Goal: Information Seeking & Learning: Learn about a topic

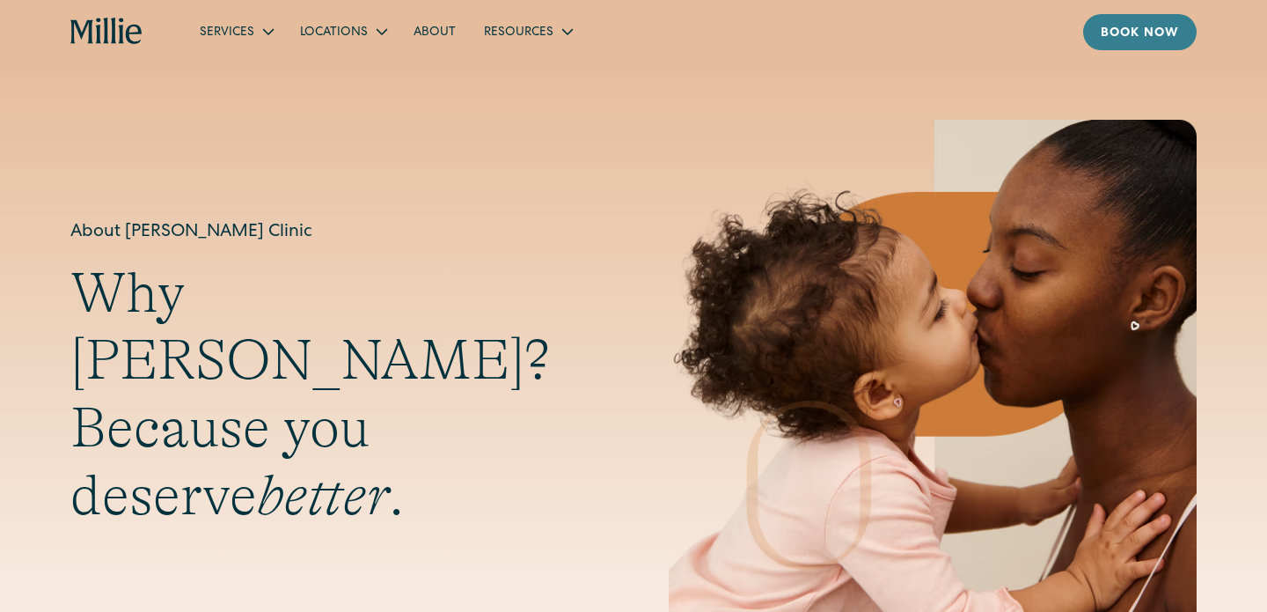
click at [1137, 29] on div "Book now" at bounding box center [1140, 34] width 78 height 18
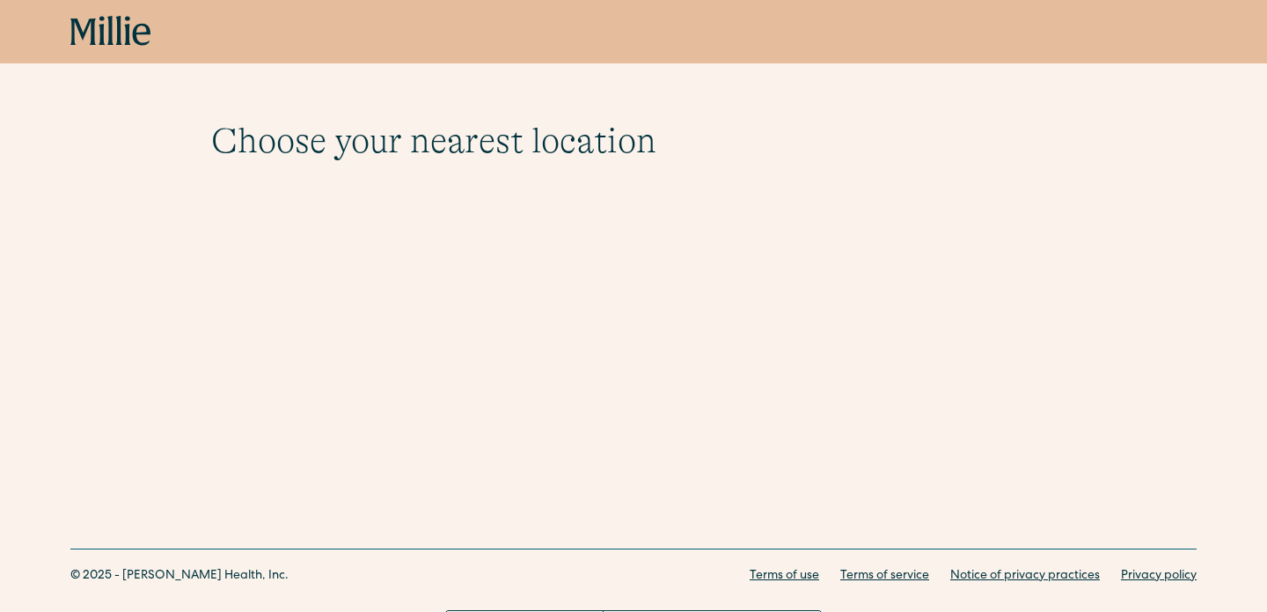
click at [109, 33] on icon at bounding box center [110, 30] width 6 height 29
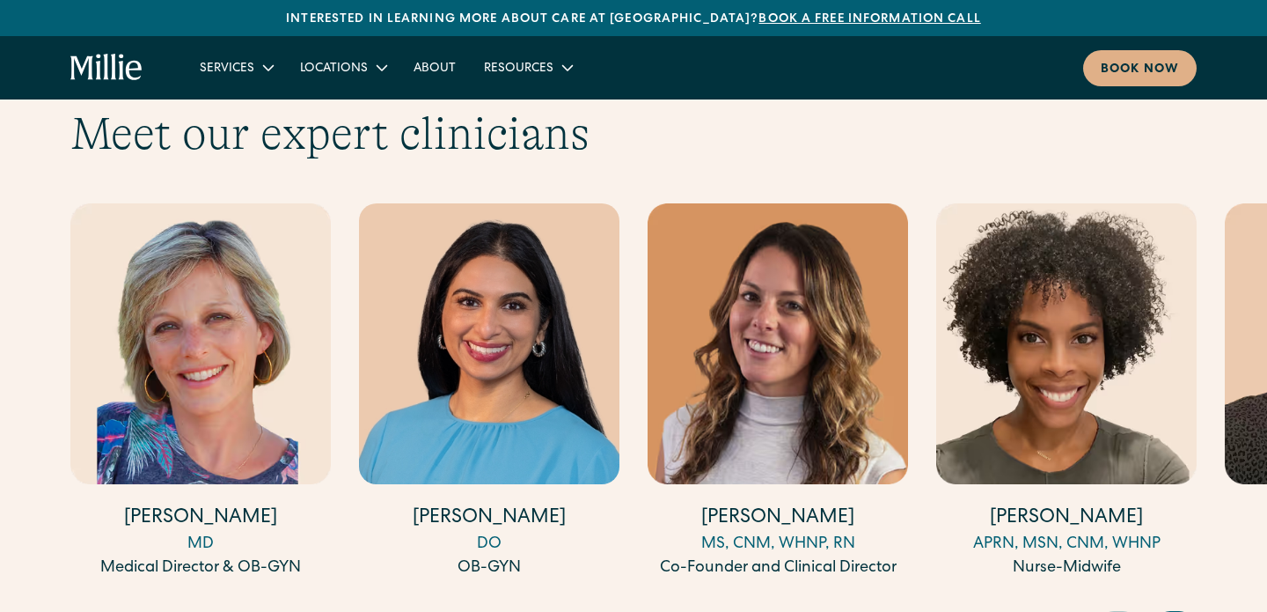
scroll to position [5456, 0]
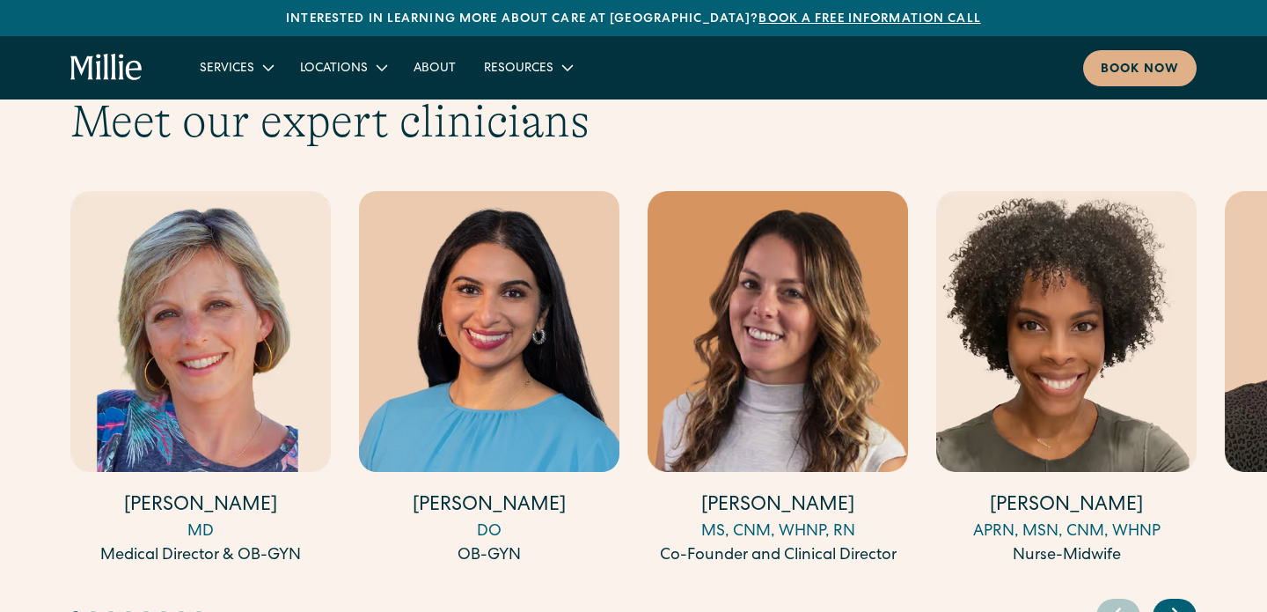
click at [1176, 601] on icon "Next slide" at bounding box center [1177, 614] width 26 height 27
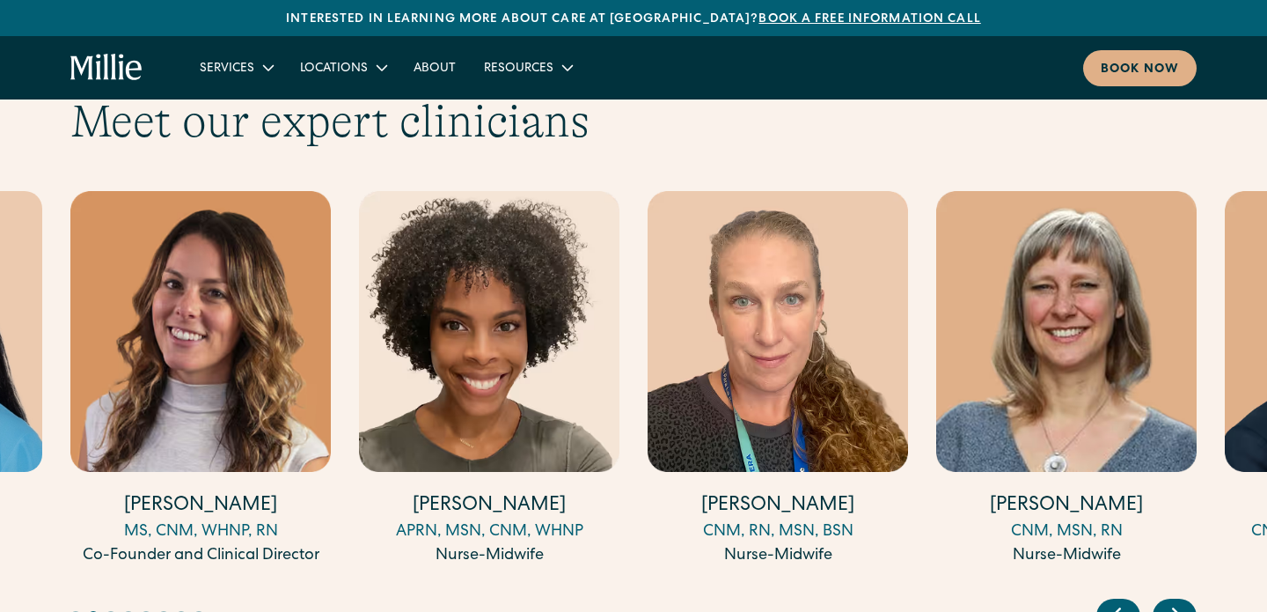
click at [1177, 601] on icon "Next slide" at bounding box center [1177, 614] width 26 height 27
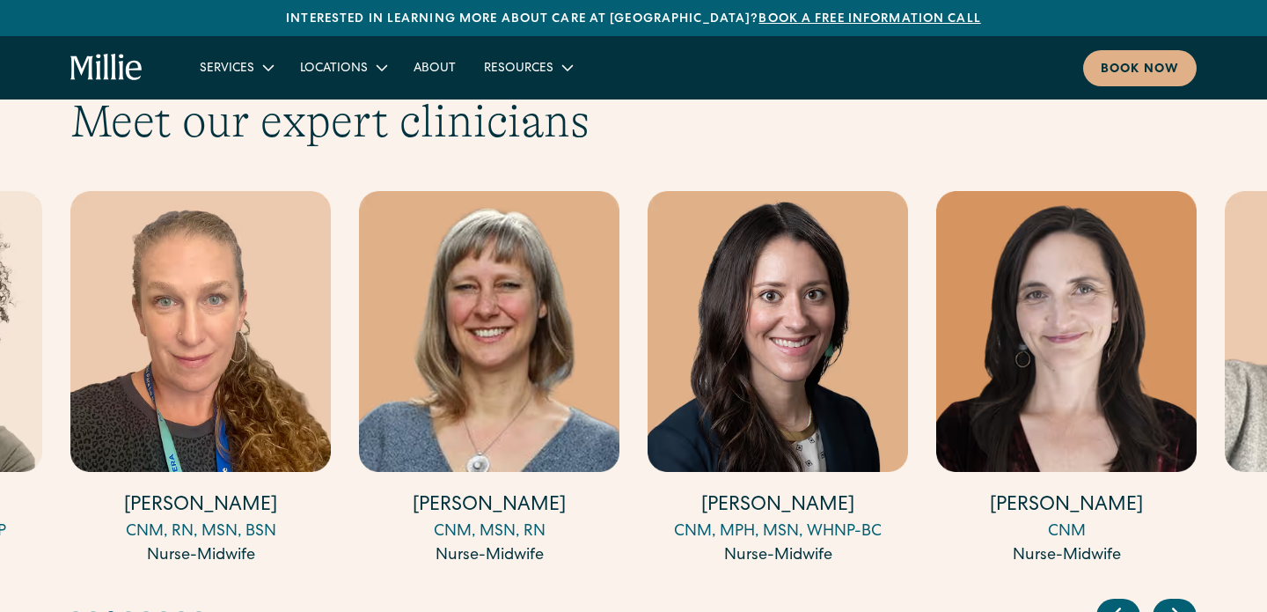
click at [1177, 601] on icon "Next slide" at bounding box center [1177, 614] width 26 height 27
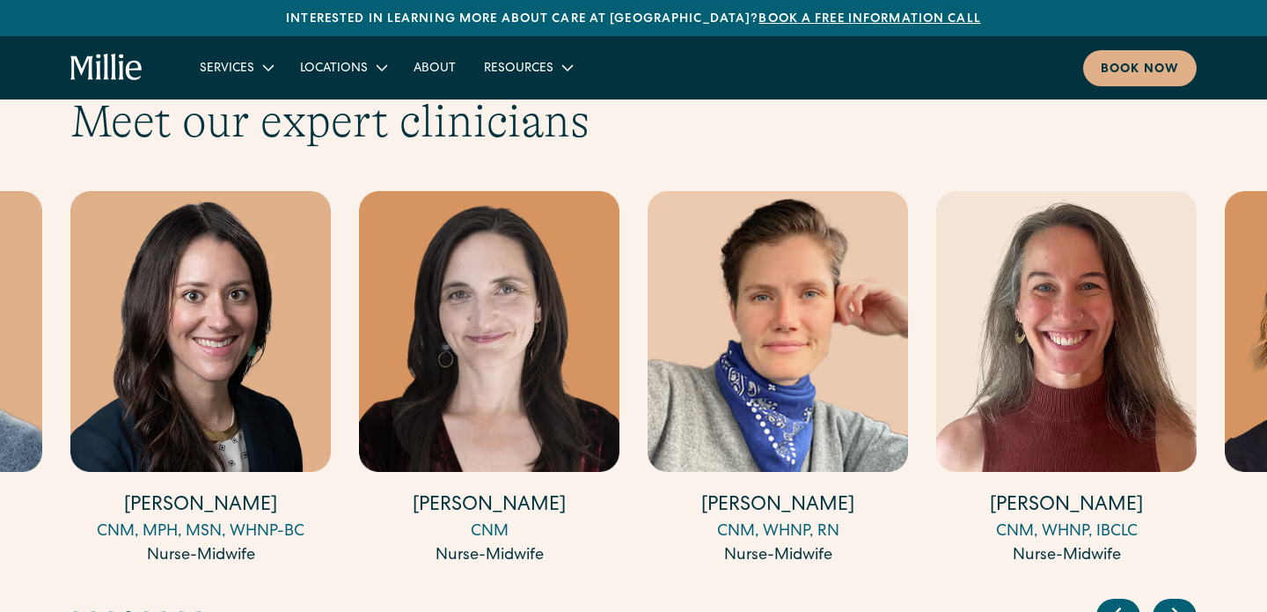
click at [1177, 601] on icon "Next slide" at bounding box center [1177, 614] width 26 height 27
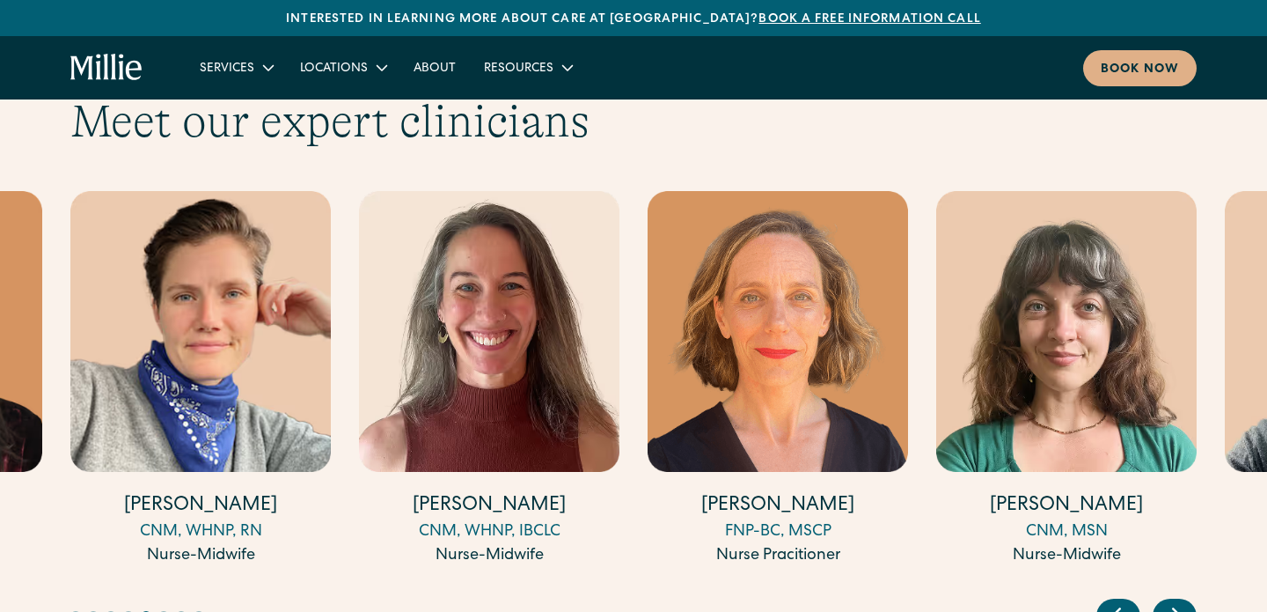
click at [1178, 601] on icon "Next slide" at bounding box center [1177, 614] width 26 height 27
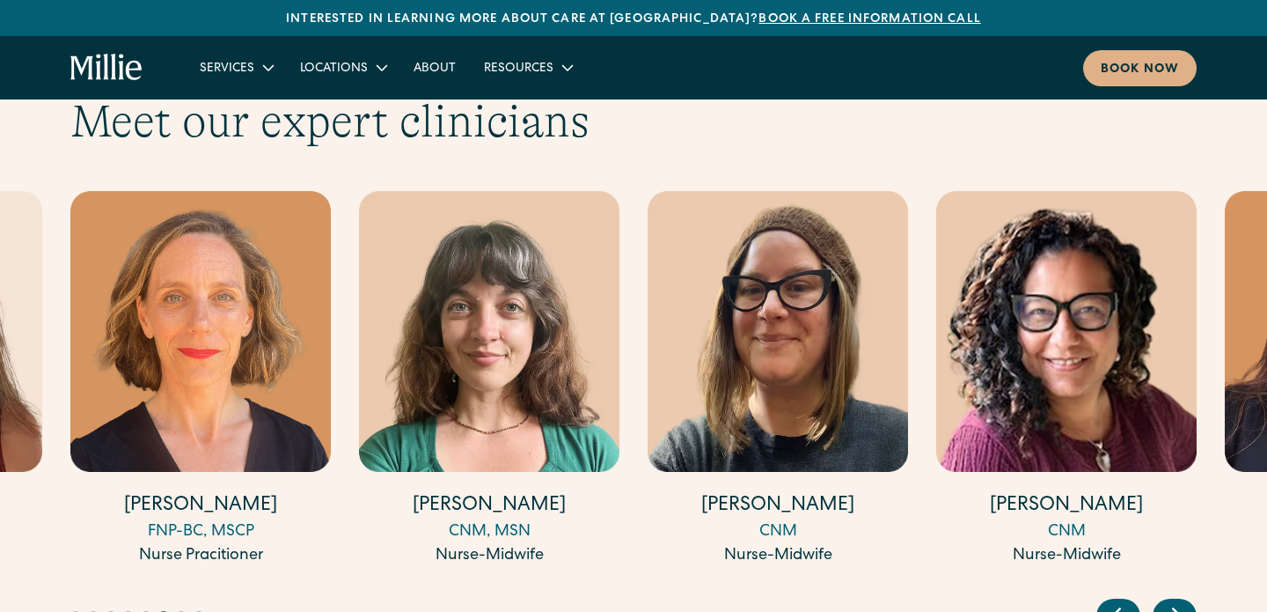
click at [1178, 601] on icon "Next slide" at bounding box center [1177, 614] width 26 height 27
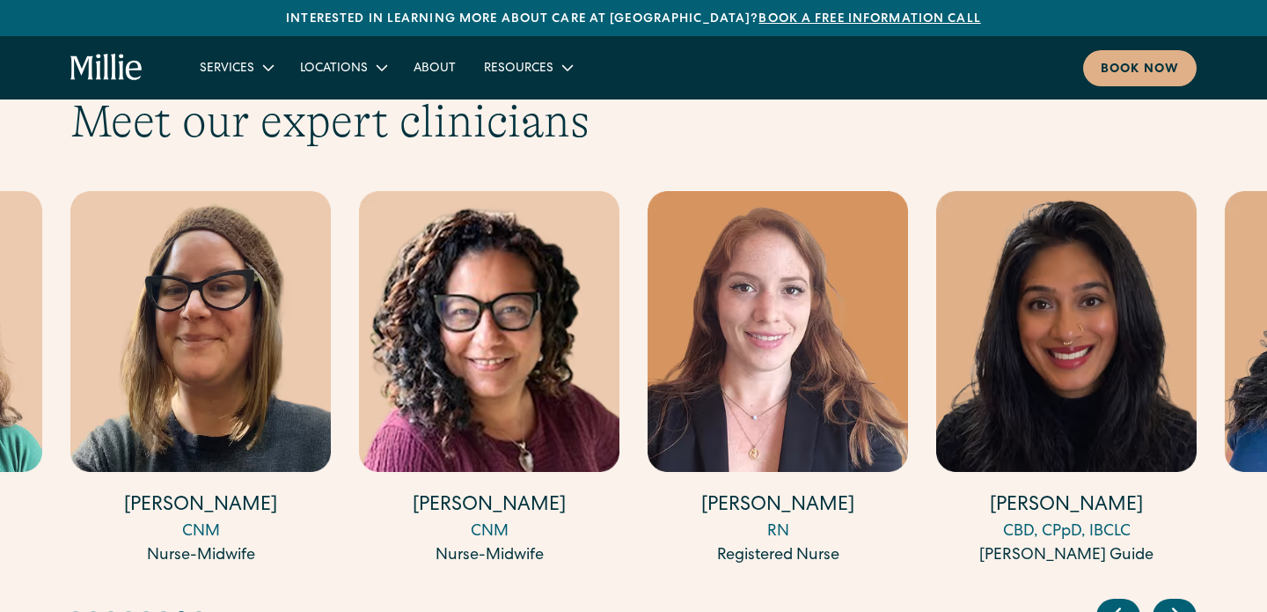
click at [1179, 601] on icon "Next slide" at bounding box center [1177, 614] width 26 height 27
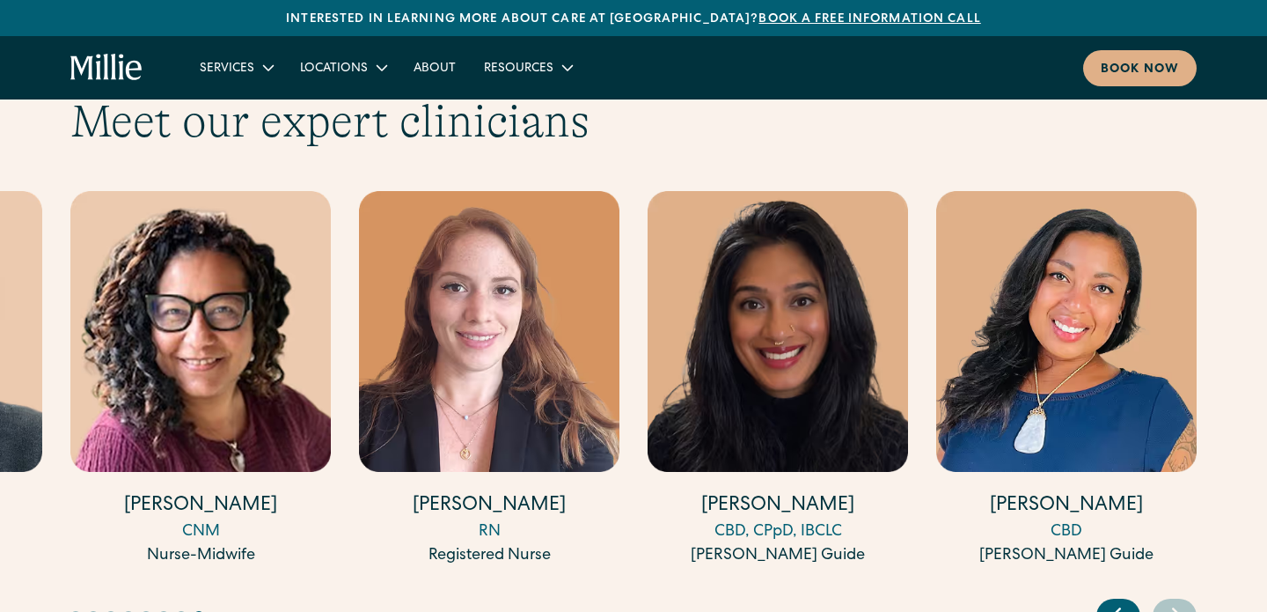
click at [1179, 601] on icon "Next slide" at bounding box center [1177, 614] width 26 height 27
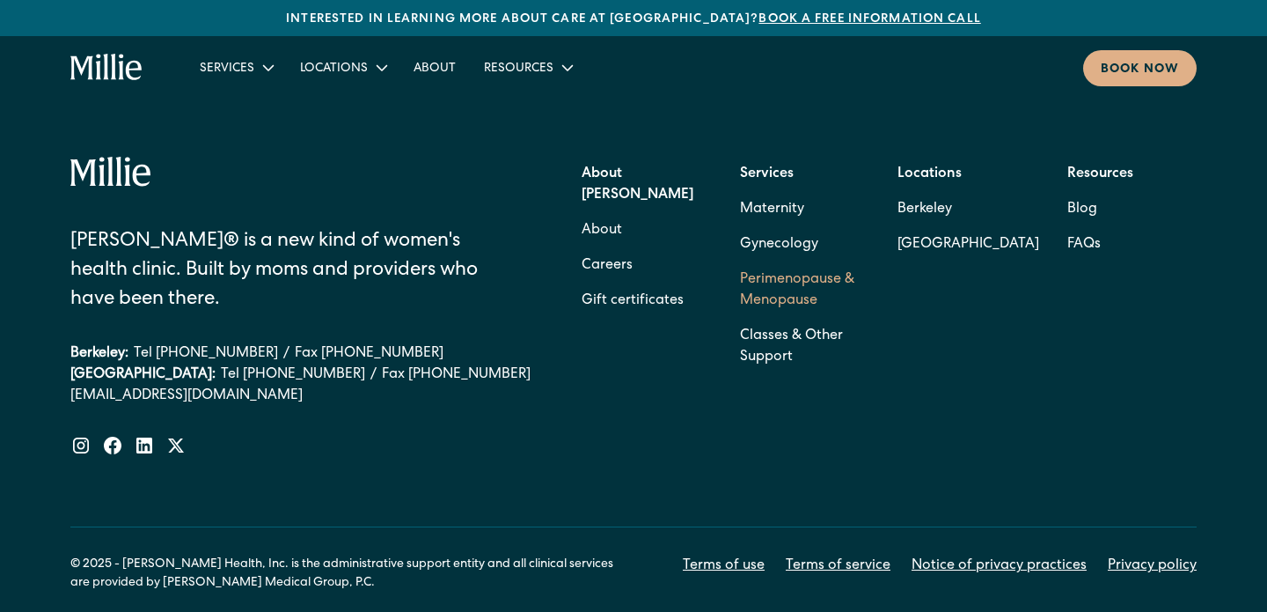
scroll to position [7905, 0]
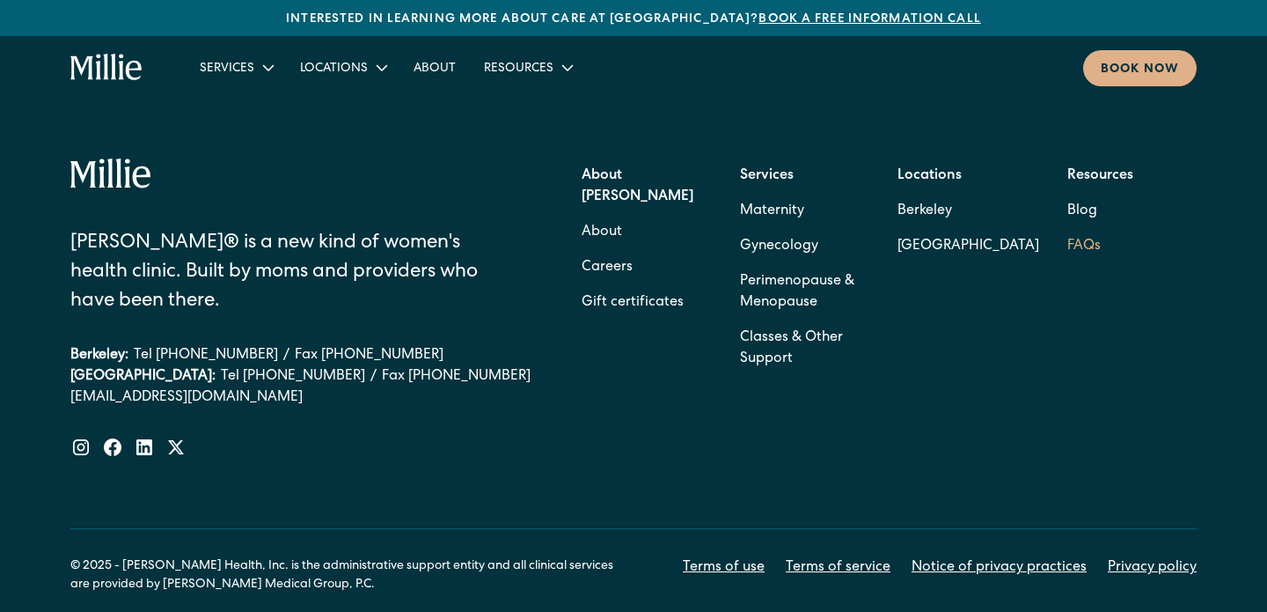
click at [1084, 229] on link "FAQs" at bounding box center [1084, 246] width 33 height 35
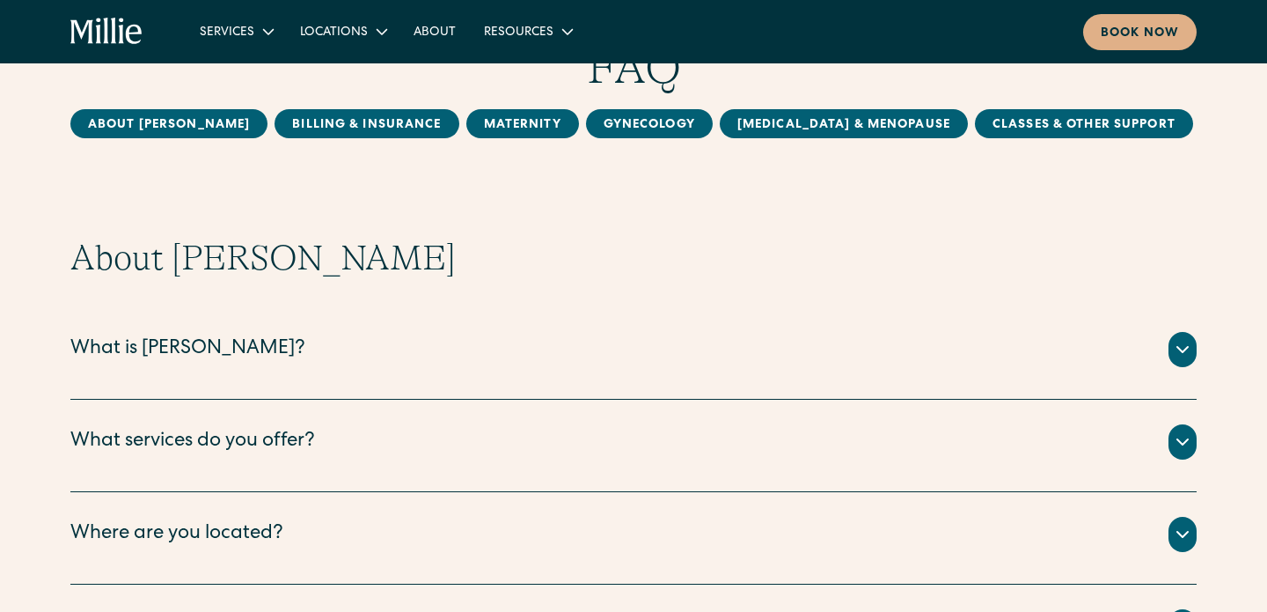
click at [1202, 348] on div "About Millie What is Millie? Millie is a new kind of women’s health clinic that…" at bounding box center [633, 457] width 1267 height 440
click at [1194, 349] on div at bounding box center [1183, 349] width 28 height 35
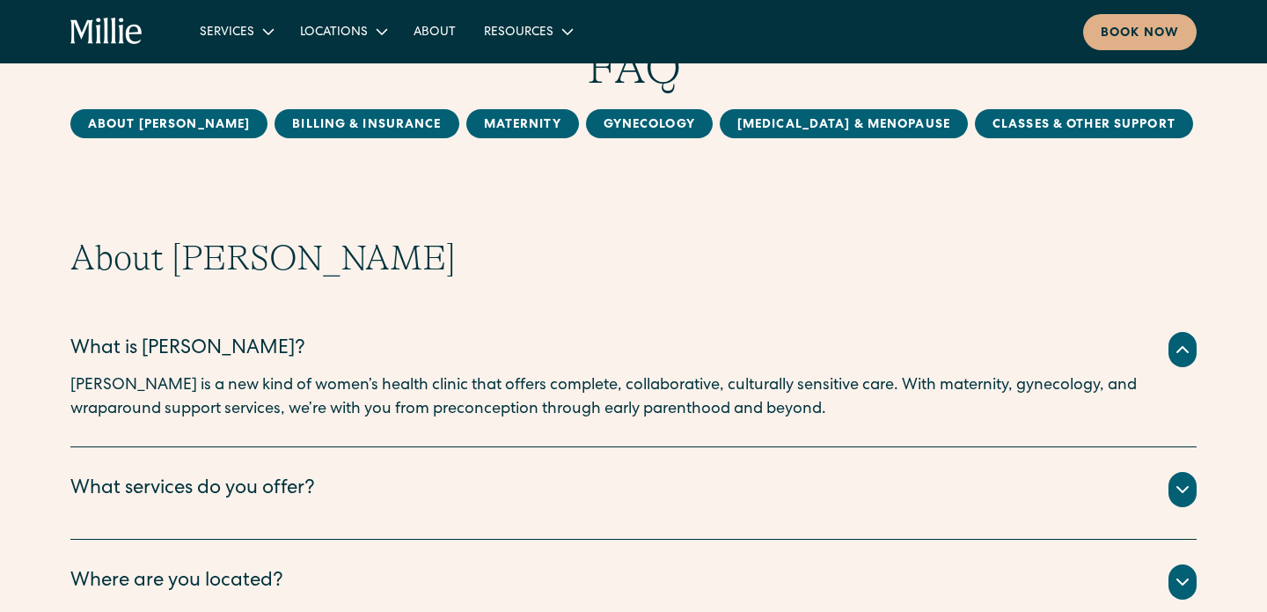
click at [1194, 349] on div at bounding box center [1183, 349] width 28 height 35
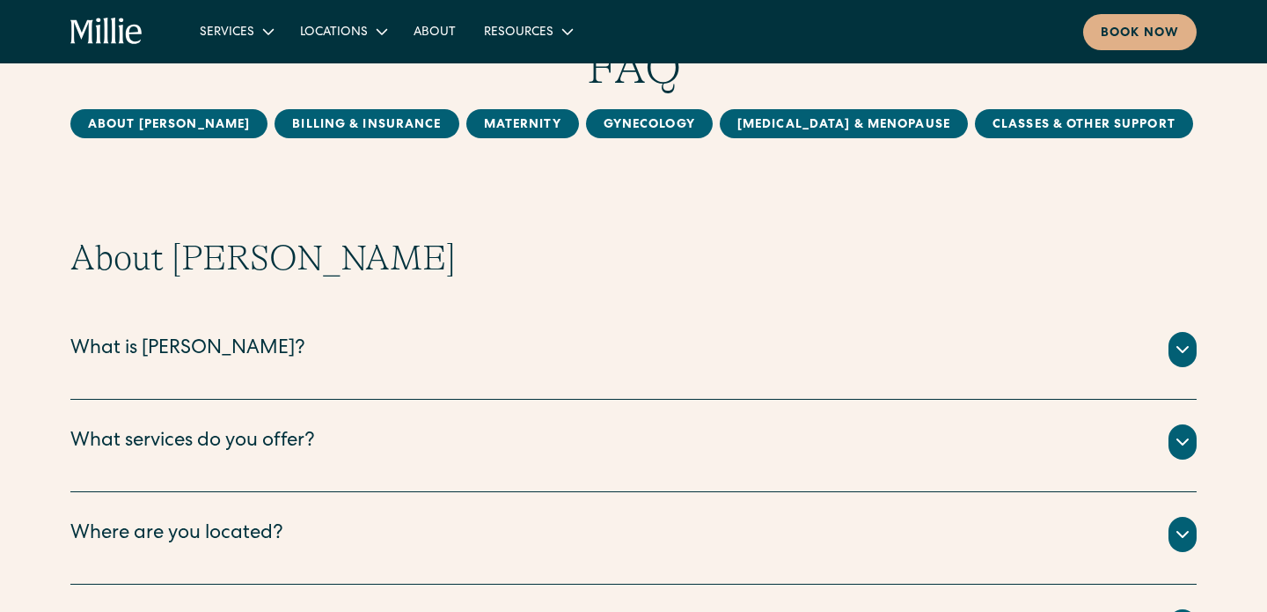
click at [1190, 458] on div "What services do you offer?" at bounding box center [633, 441] width 1127 height 35
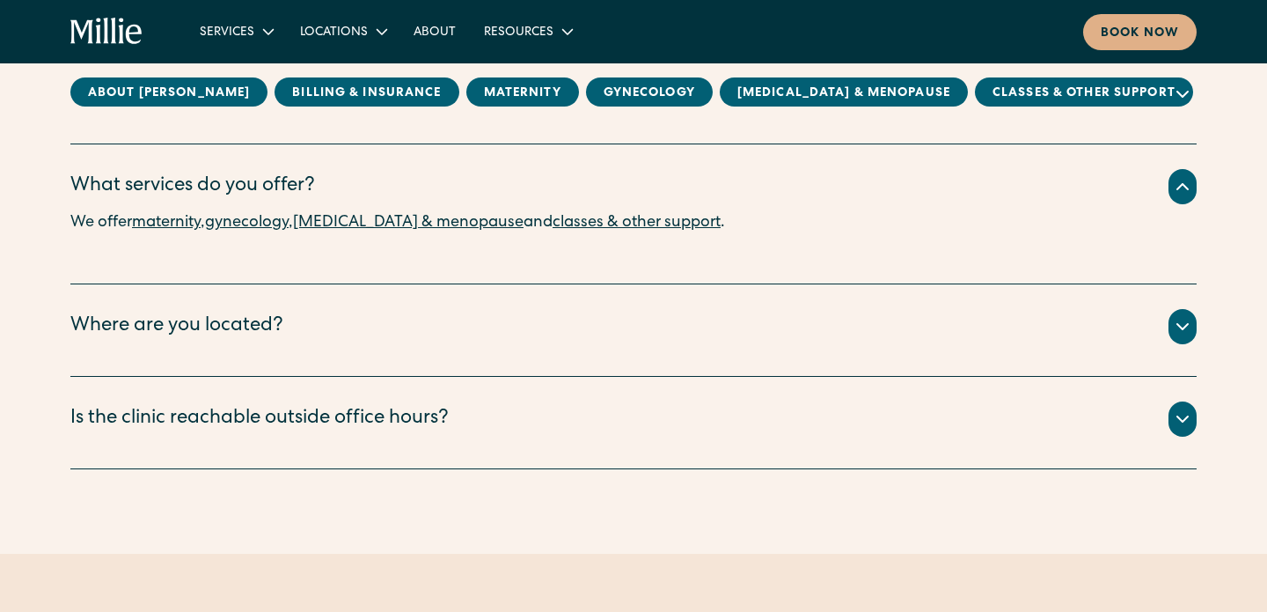
scroll to position [322, 0]
click at [1181, 316] on icon at bounding box center [1182, 324] width 21 height 21
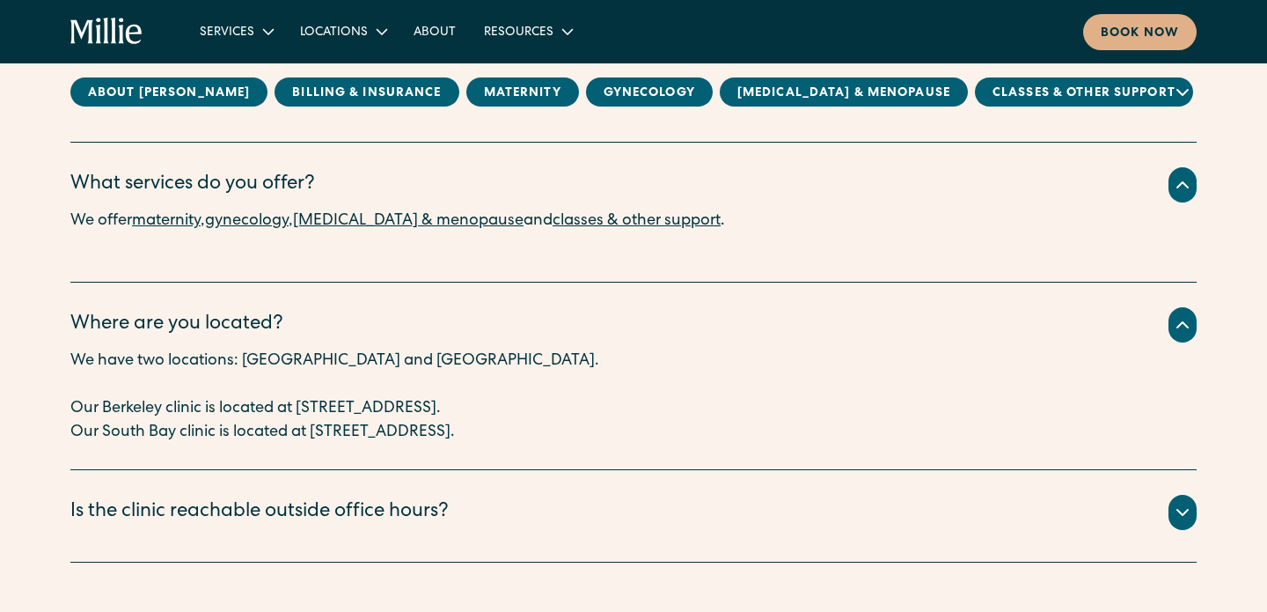
click at [1181, 317] on icon at bounding box center [1182, 324] width 21 height 21
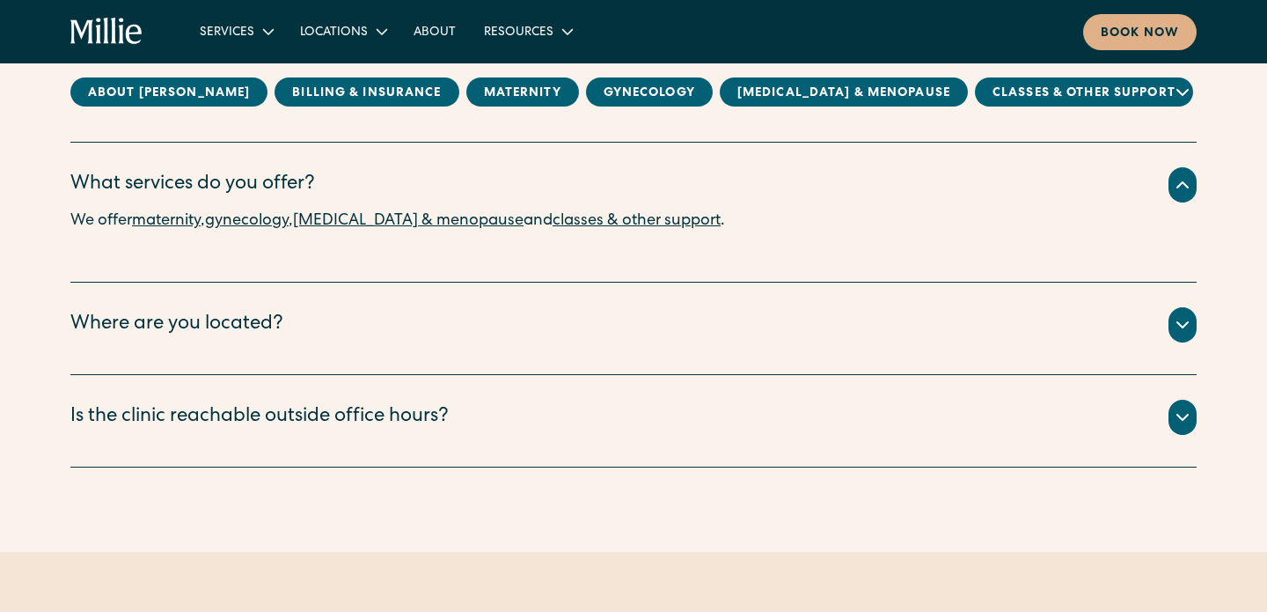
click at [1183, 191] on icon at bounding box center [1182, 184] width 21 height 21
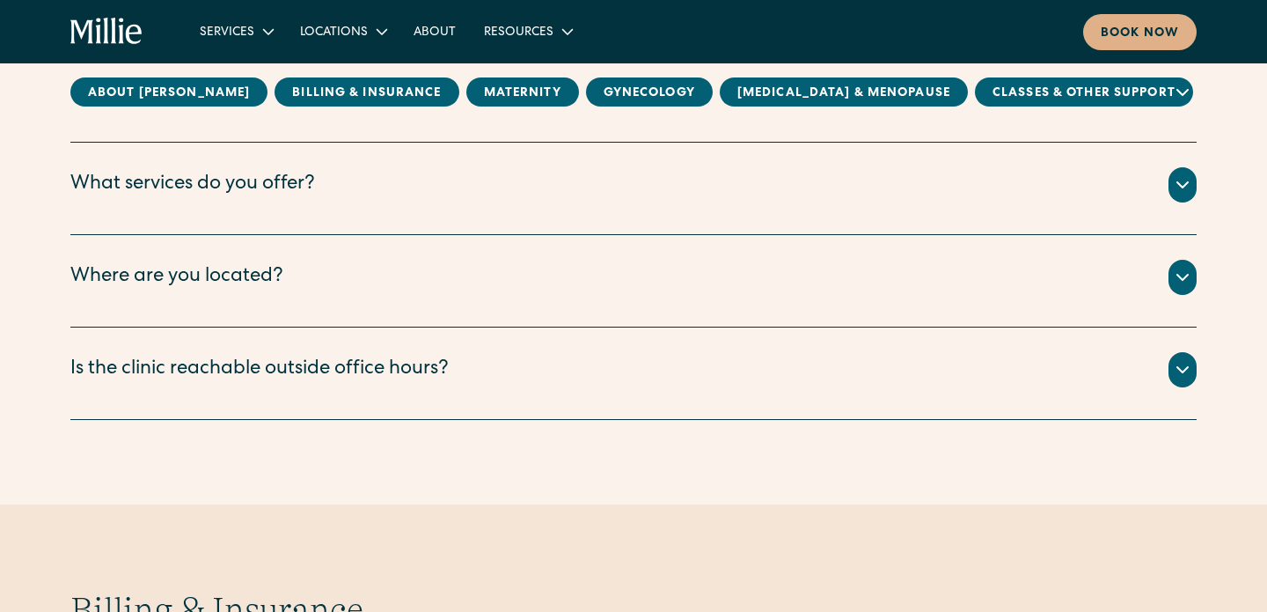
click at [1184, 376] on icon at bounding box center [1182, 369] width 21 height 21
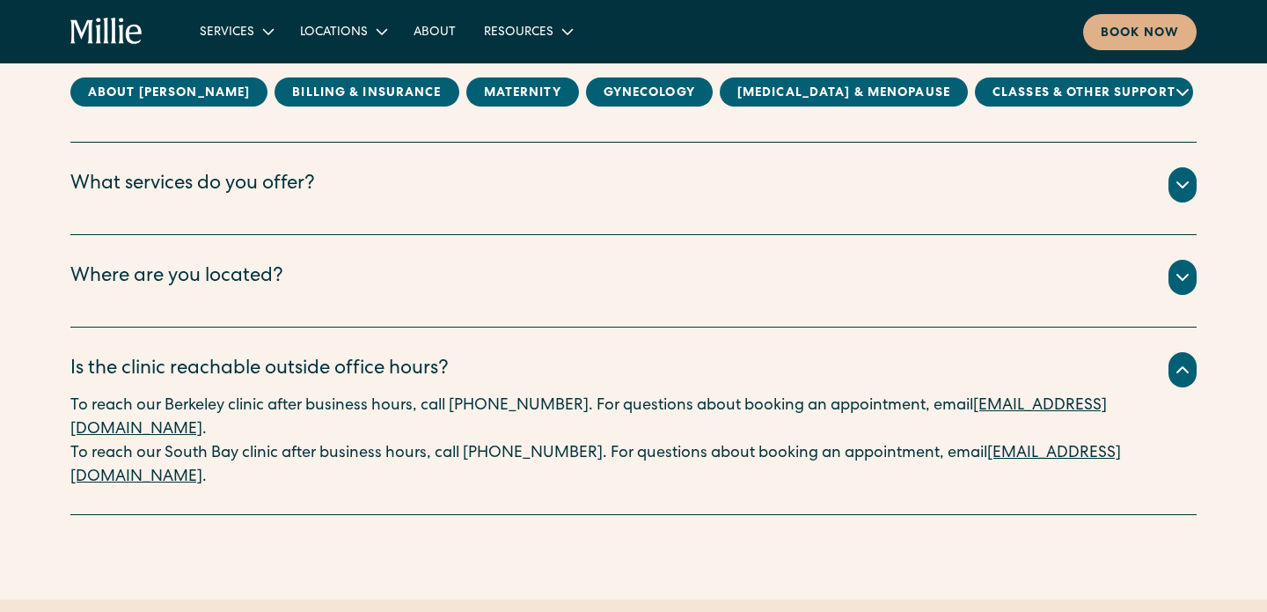
click at [1184, 376] on icon at bounding box center [1182, 369] width 21 height 21
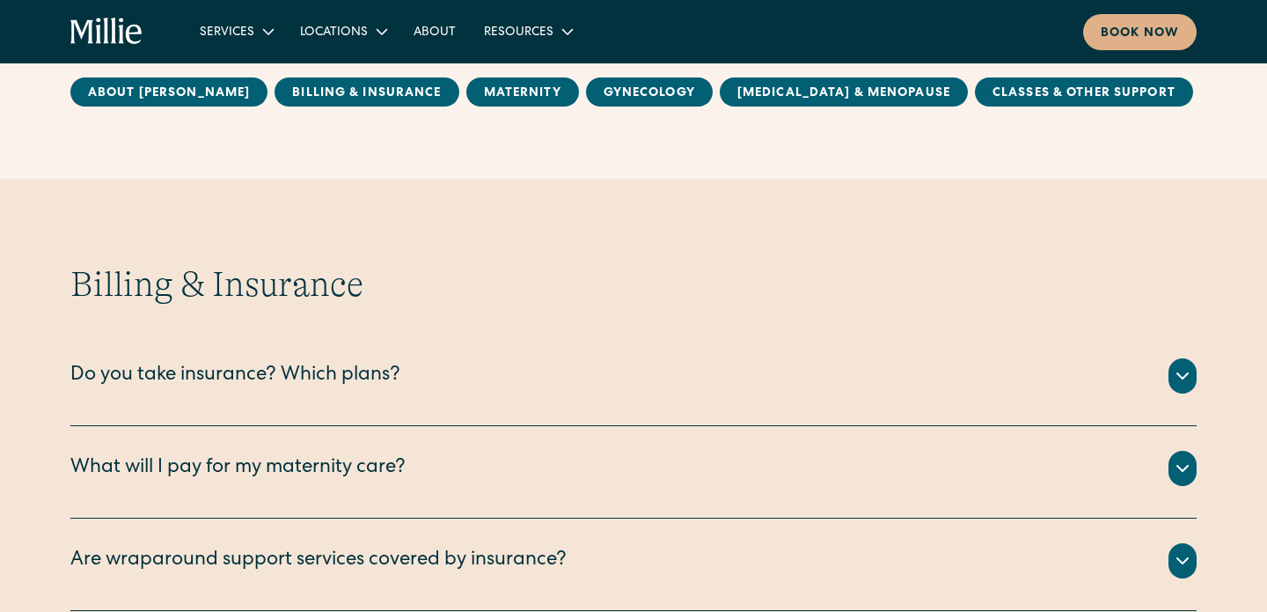
scroll to position [727, 0]
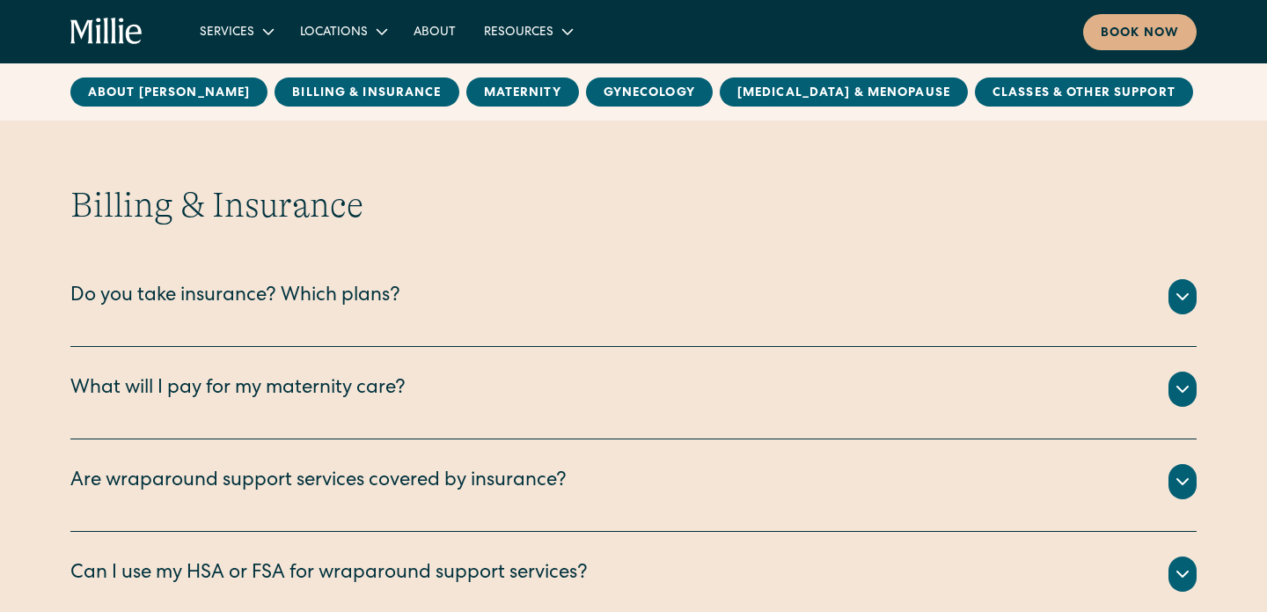
click at [1177, 286] on icon at bounding box center [1182, 296] width 21 height 21
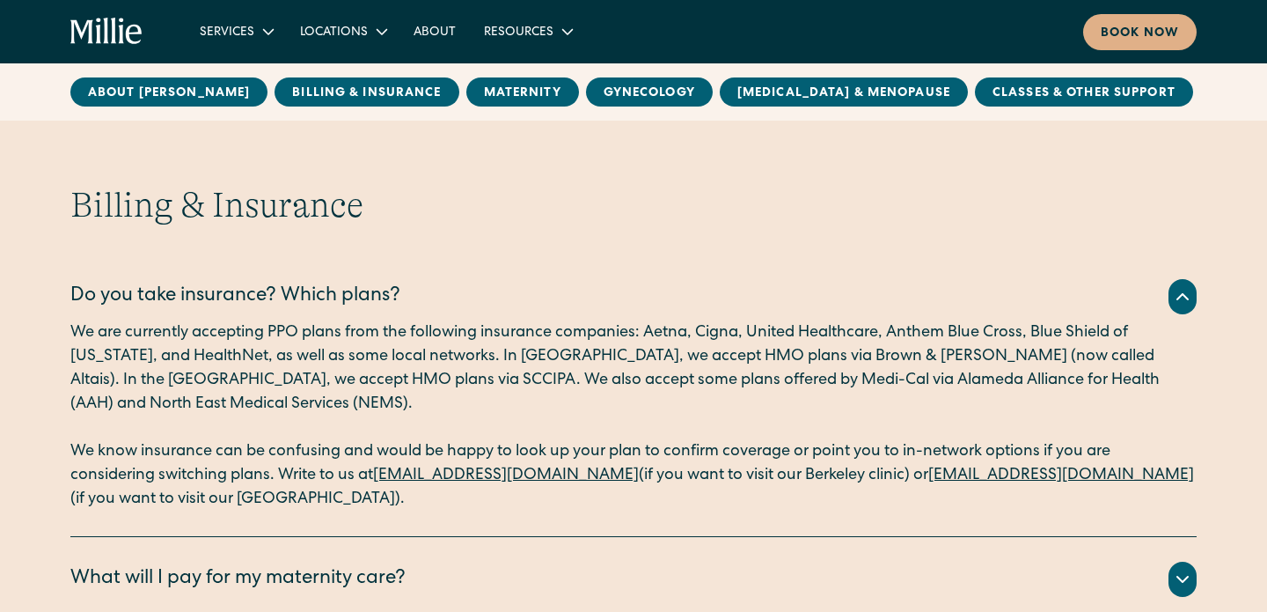
scroll to position [739, 0]
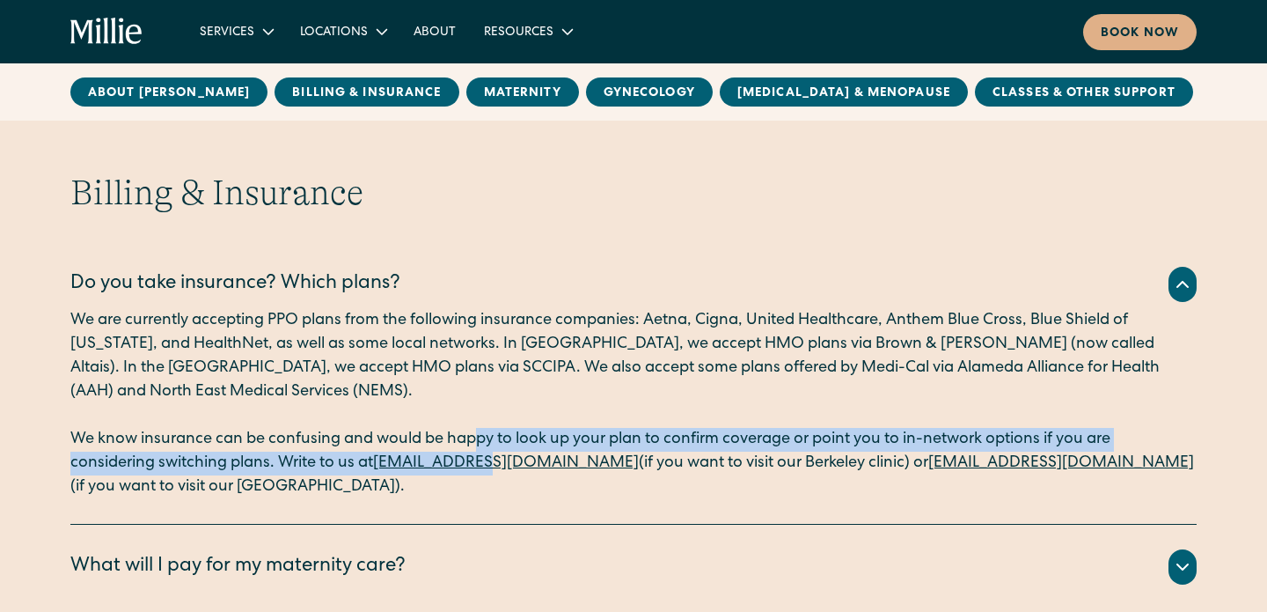
drag, startPoint x: 481, startPoint y: 440, endPoint x: 483, endPoint y: 454, distance: 14.2
click at [483, 454] on p "We know insurance can be confusing and would be happy to look up your plan to c…" at bounding box center [633, 463] width 1127 height 71
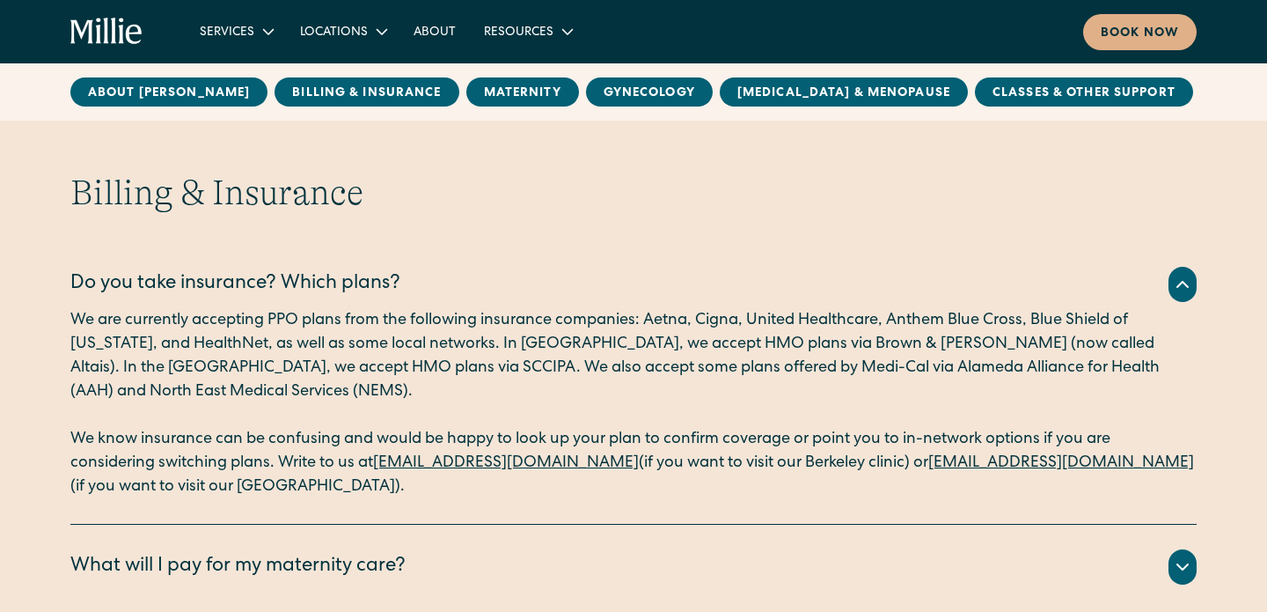
click at [724, 437] on p "We know insurance can be confusing and would be happy to look up your plan to c…" at bounding box center [633, 463] width 1127 height 71
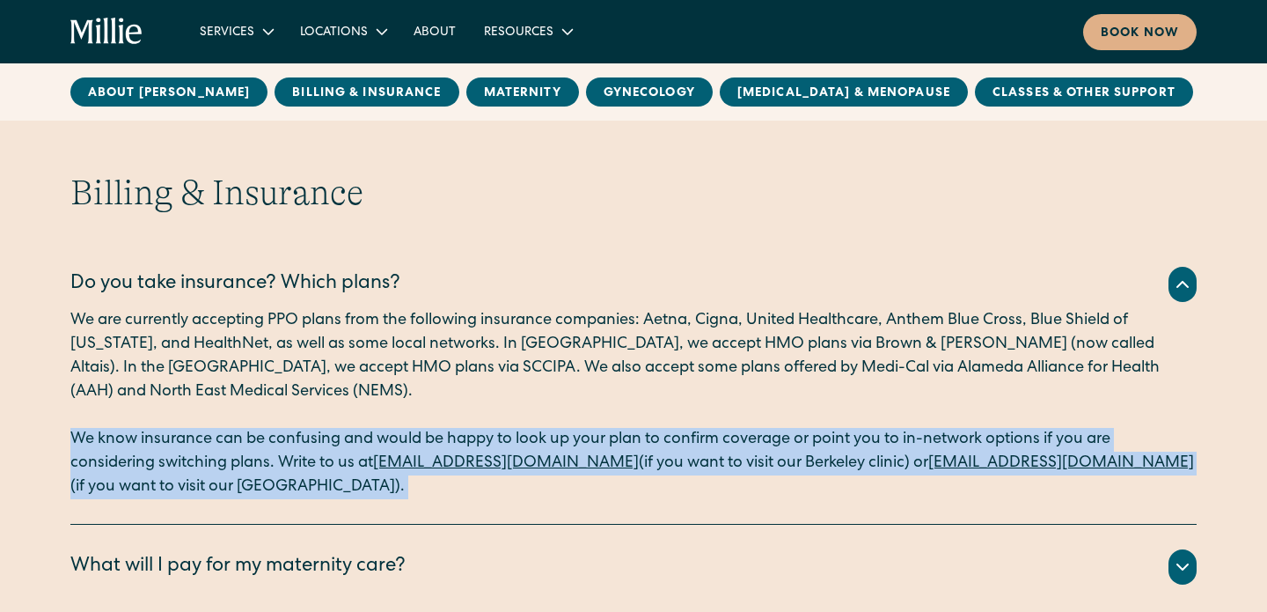
click at [724, 437] on p "We know insurance can be confusing and would be happy to look up your plan to c…" at bounding box center [633, 463] width 1127 height 71
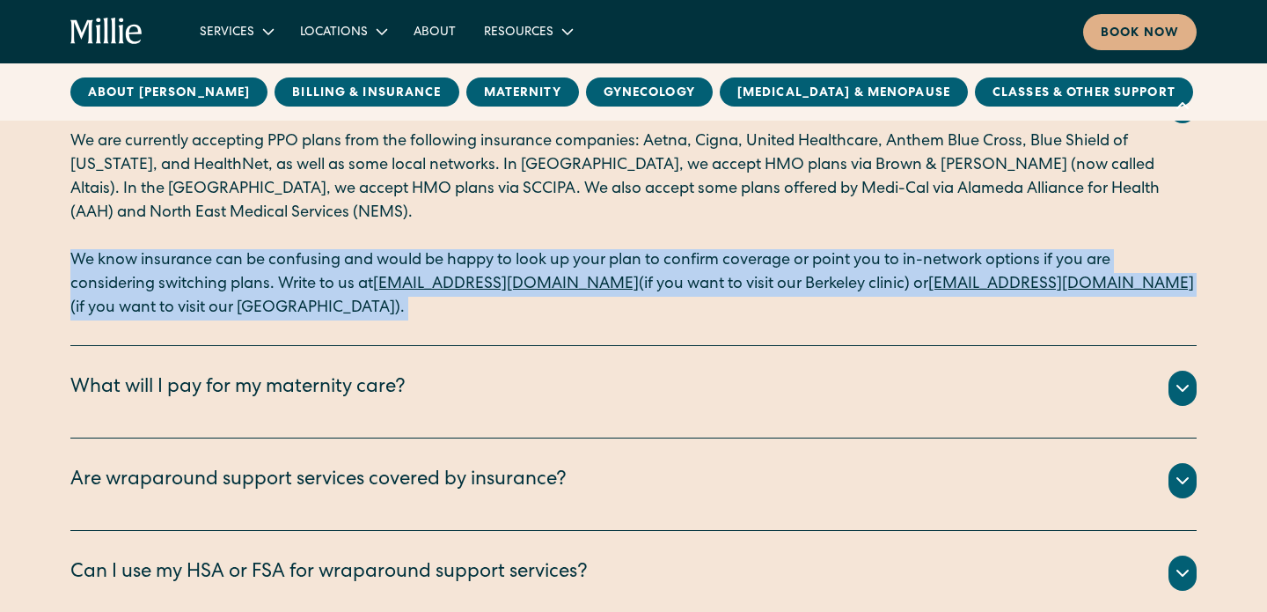
scroll to position [796, 0]
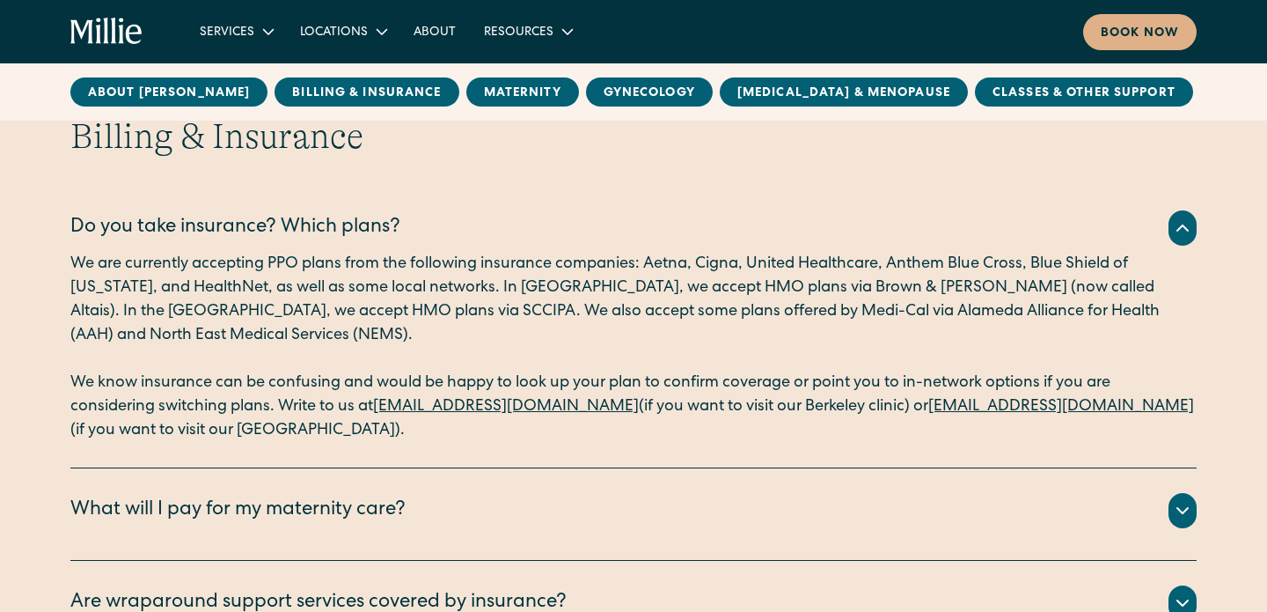
click at [1198, 227] on div "Billing & Insurance Do you take insurance? Which plans? We are currently accept…" at bounding box center [633, 476] width 1267 height 723
click at [1190, 230] on icon at bounding box center [1182, 227] width 21 height 21
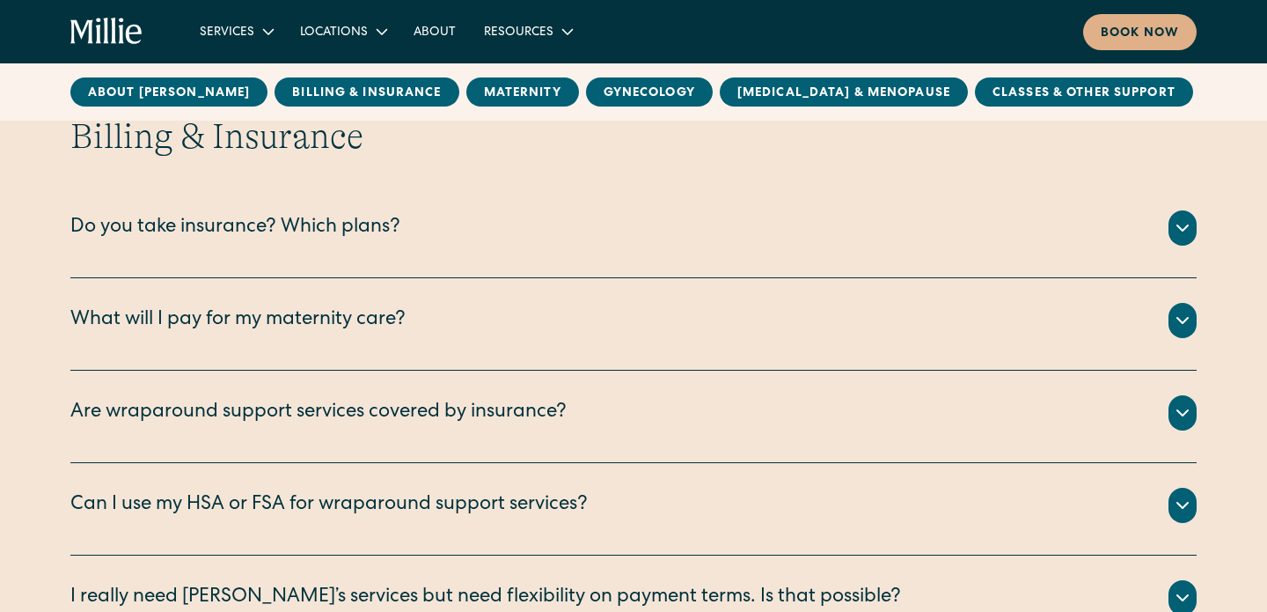
click at [1186, 334] on div at bounding box center [1183, 320] width 28 height 35
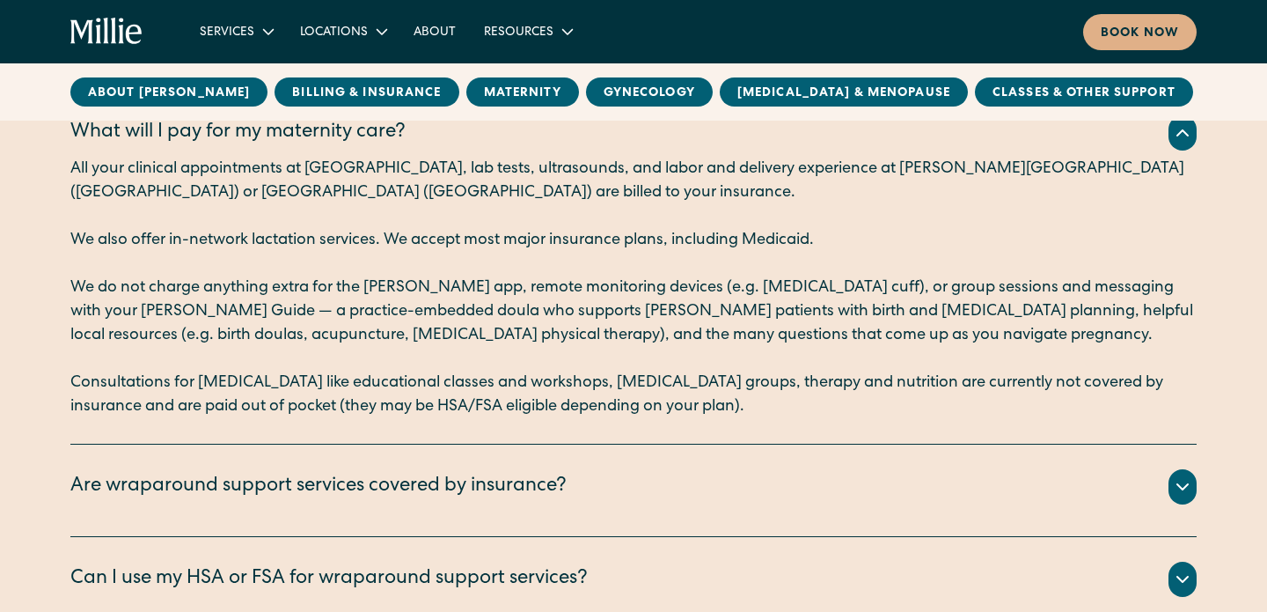
scroll to position [1000, 0]
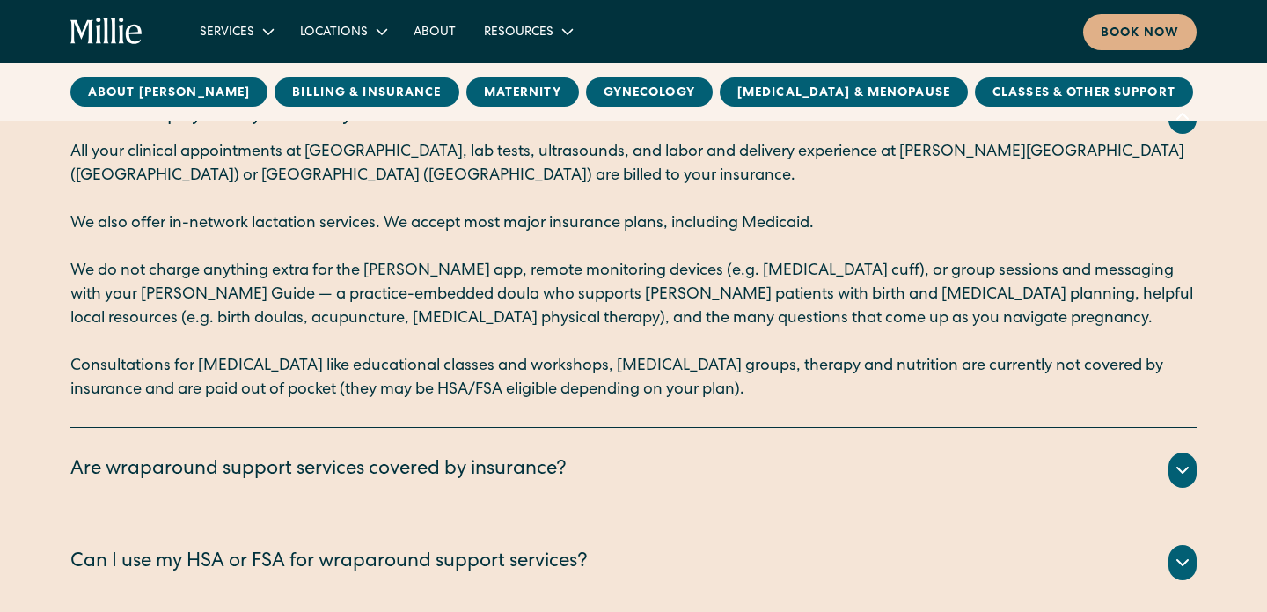
click at [636, 457] on div "Are wraparound support services covered by insurance?" at bounding box center [633, 469] width 1127 height 35
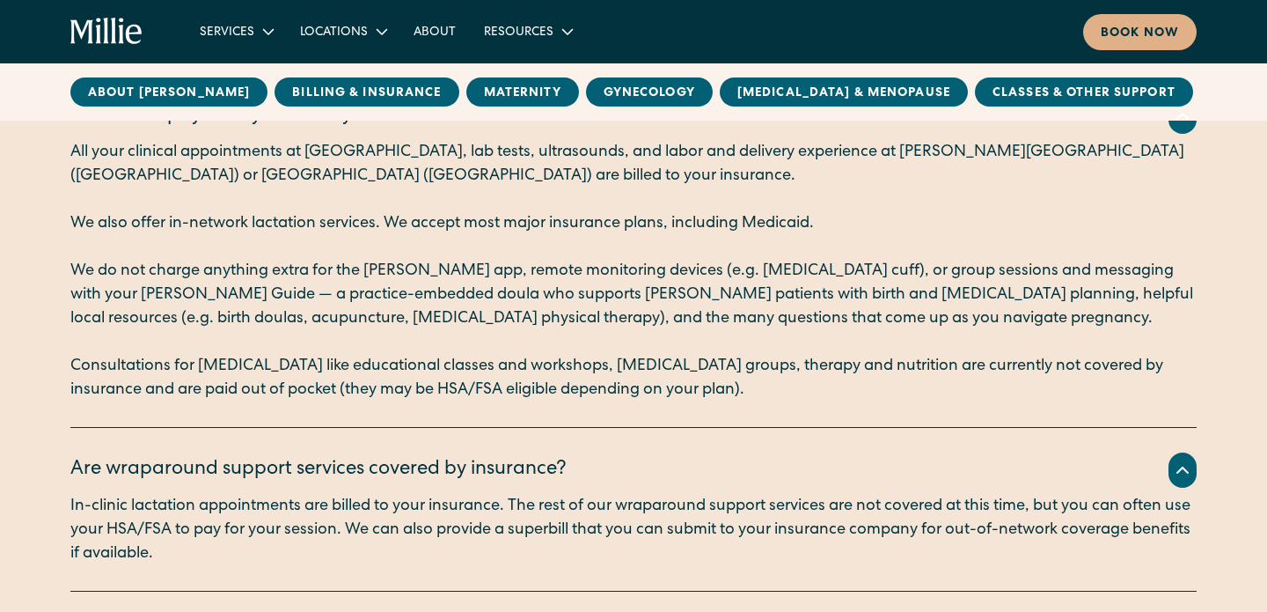
click at [636, 457] on div "Are wraparound support services covered by insurance?" at bounding box center [633, 469] width 1127 height 35
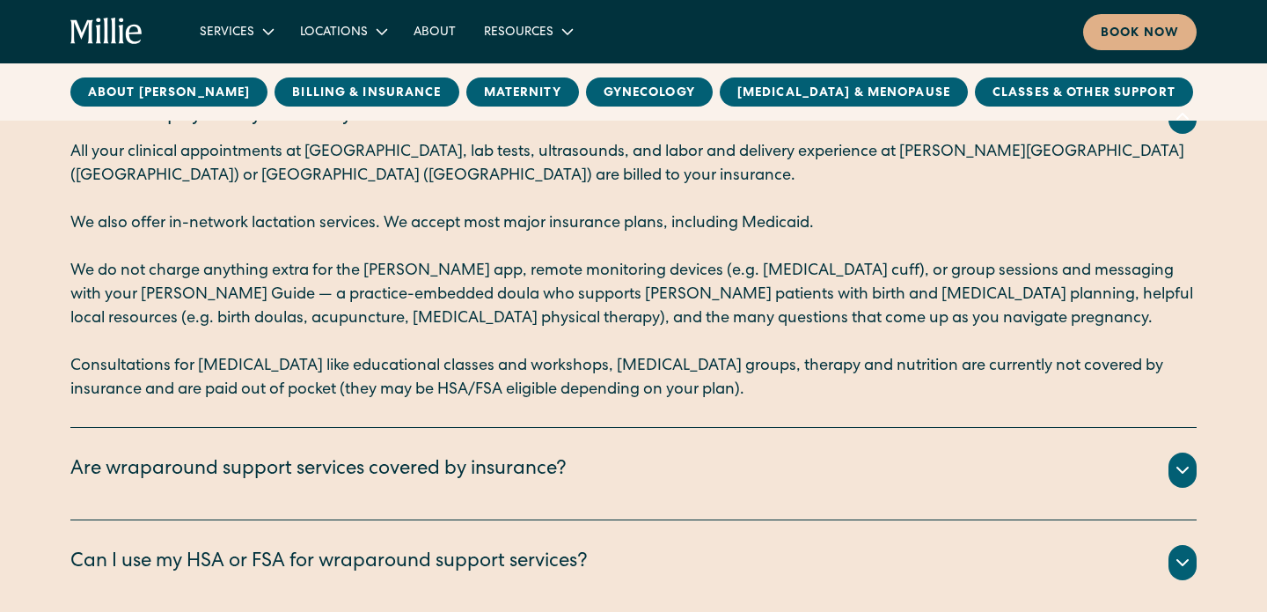
click at [1184, 136] on div "All your clinical appointments at Millie, lab tests, ultrasounds, and labor and…" at bounding box center [633, 268] width 1127 height 268
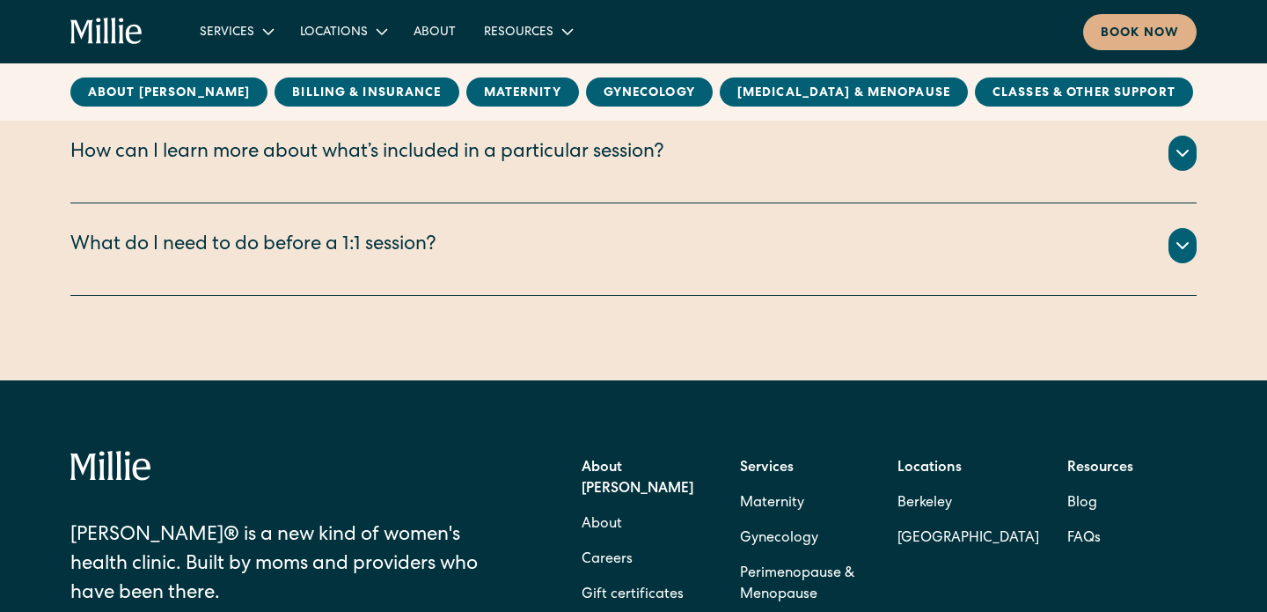
scroll to position [3956, 0]
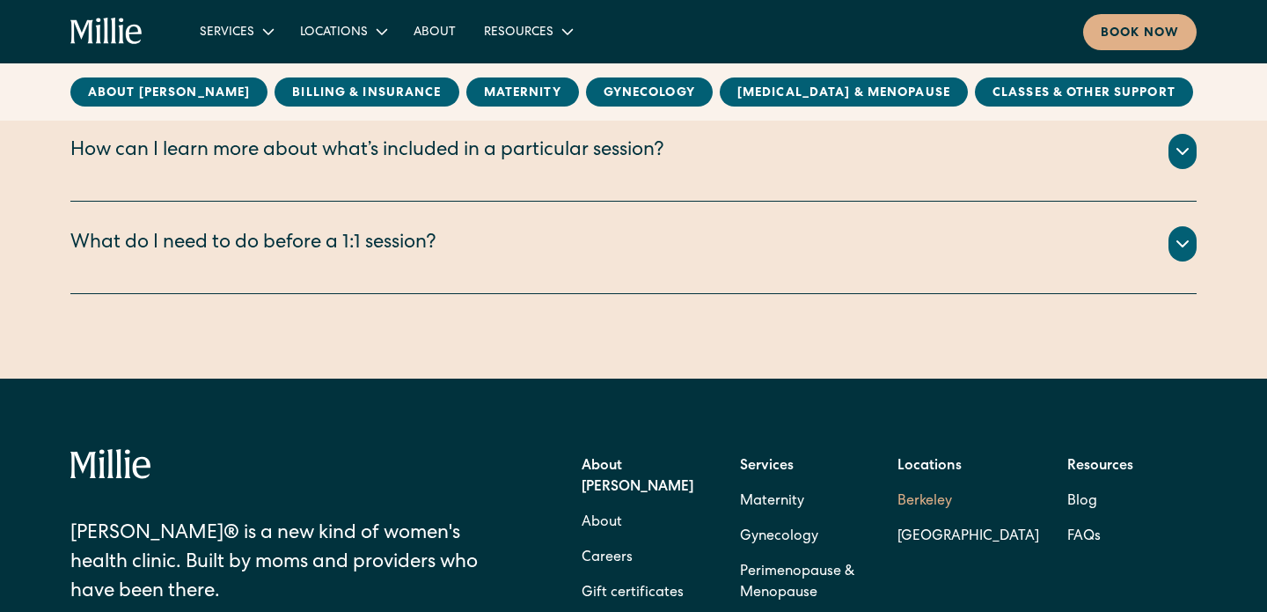
click at [942, 506] on link "Berkeley" at bounding box center [969, 501] width 142 height 35
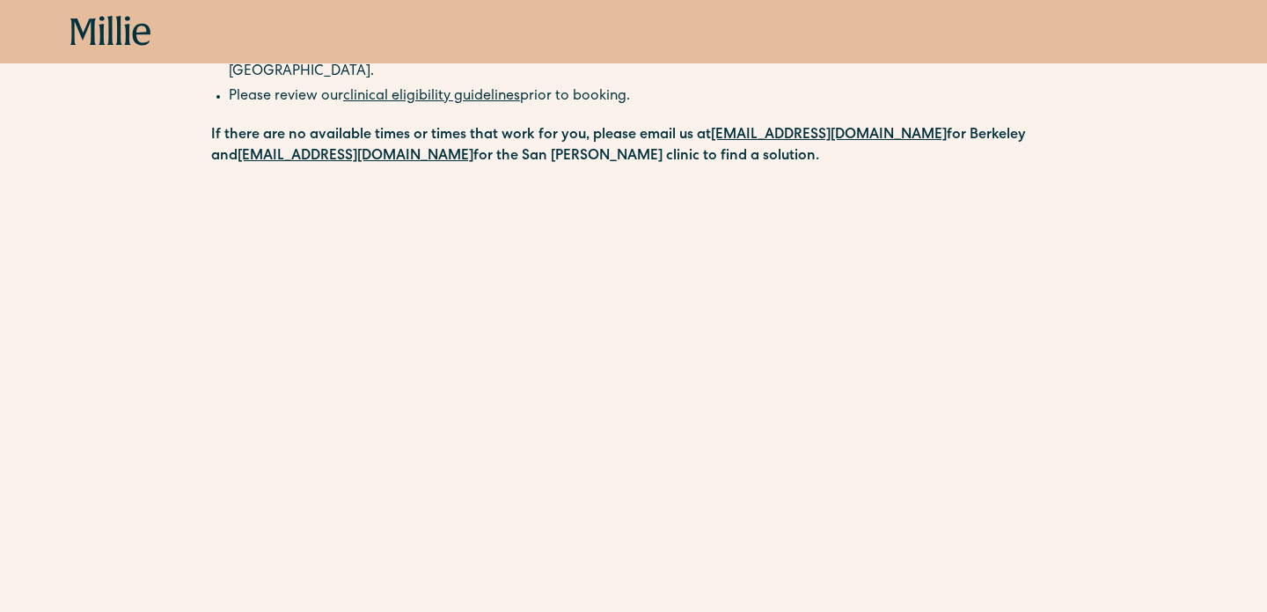
scroll to position [282, 0]
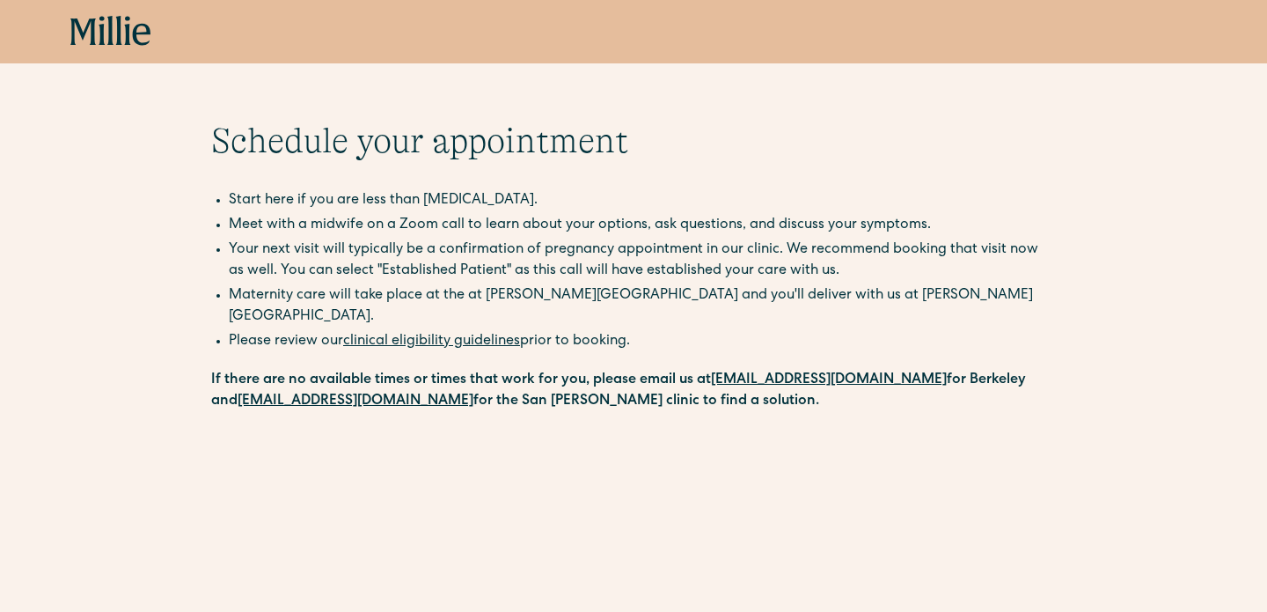
click at [92, 24] on icon at bounding box center [83, 31] width 26 height 26
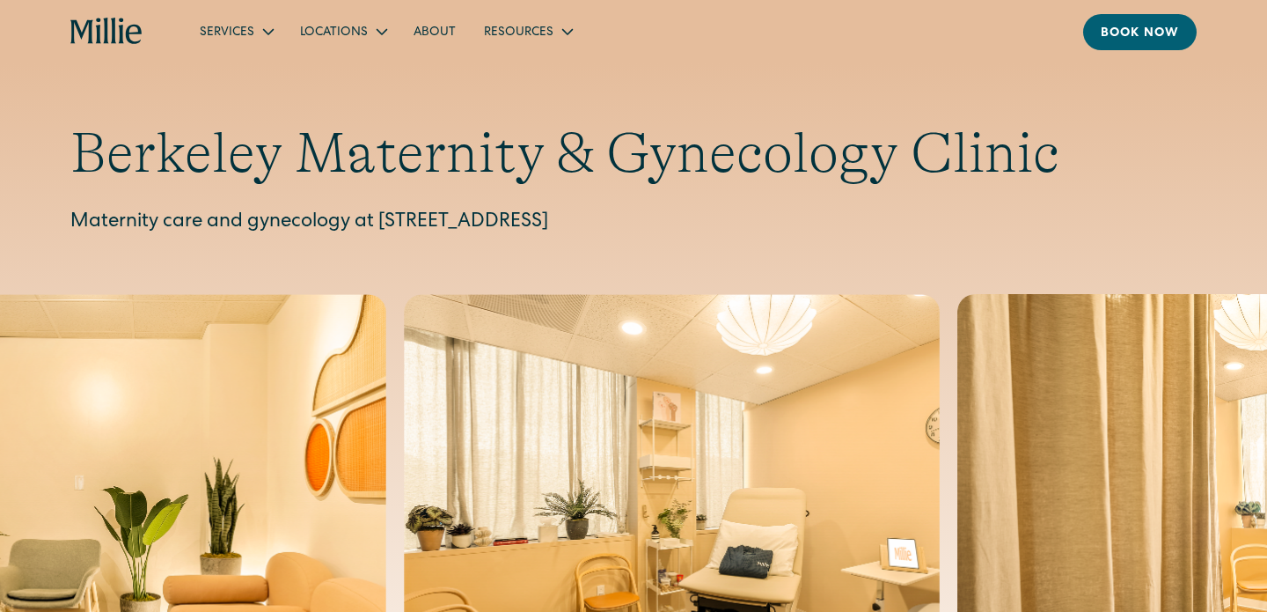
click at [835, 224] on p "Maternity care and gynecology at [STREET_ADDRESS]" at bounding box center [633, 223] width 1127 height 29
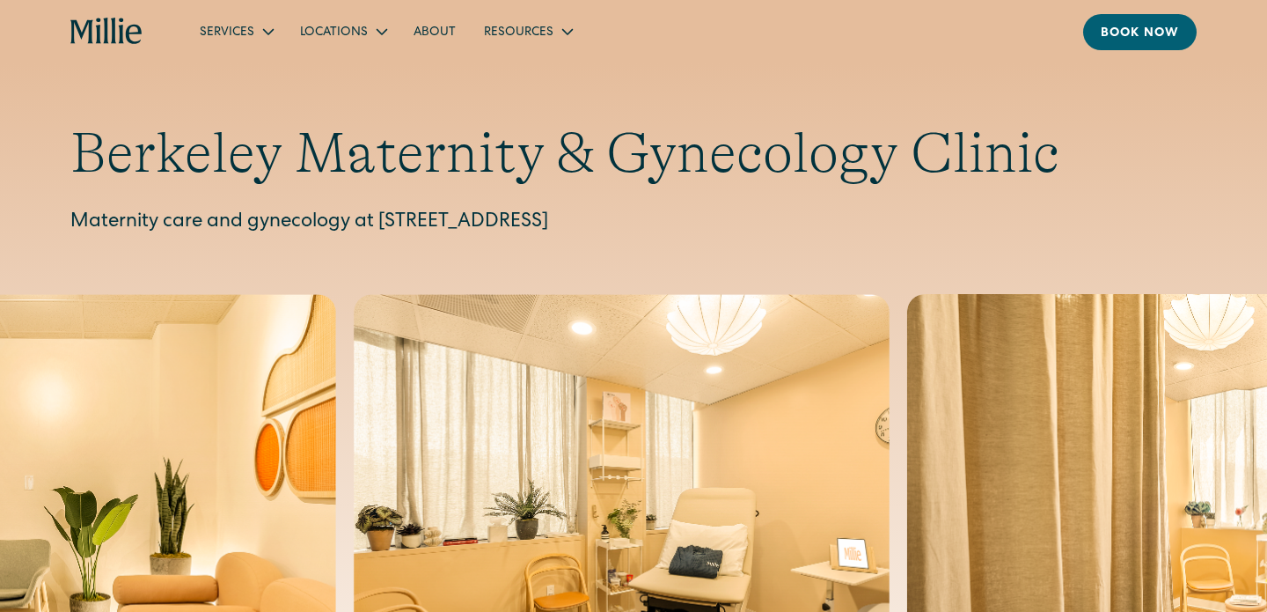
drag, startPoint x: 380, startPoint y: 223, endPoint x: 818, endPoint y: 232, distance: 437.6
click at [818, 232] on p "Maternity care and gynecology at [STREET_ADDRESS]" at bounding box center [633, 223] width 1127 height 29
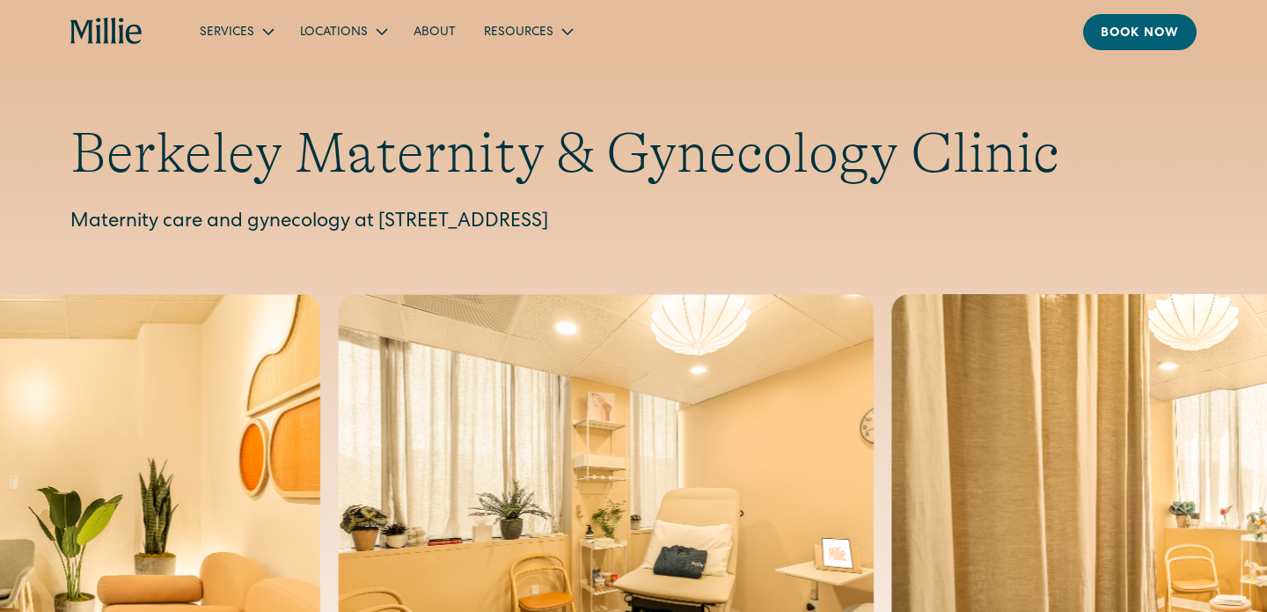
copy p "[STREET_ADDRESS]"
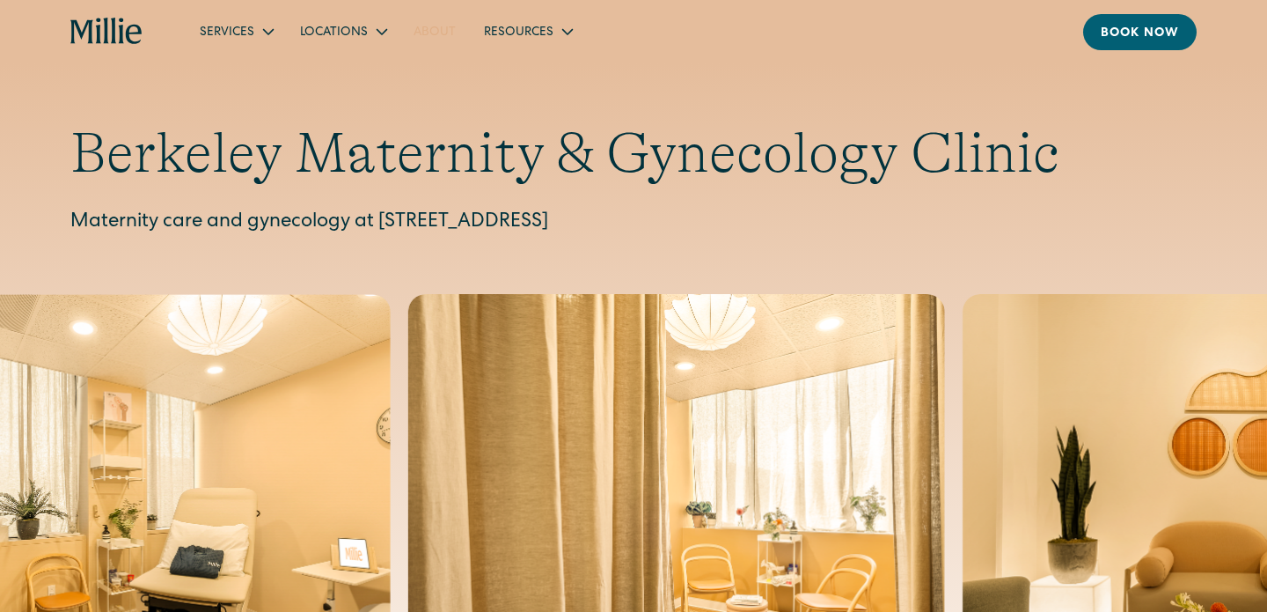
click at [447, 39] on link "About" at bounding box center [435, 31] width 70 height 29
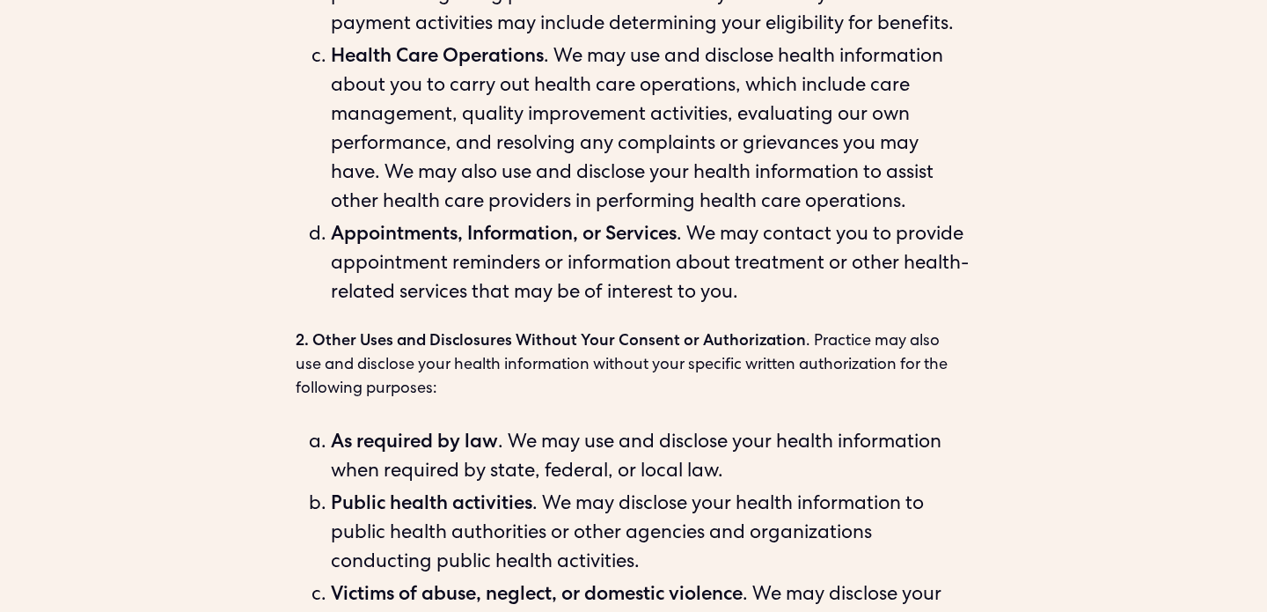
scroll to position [1281, 0]
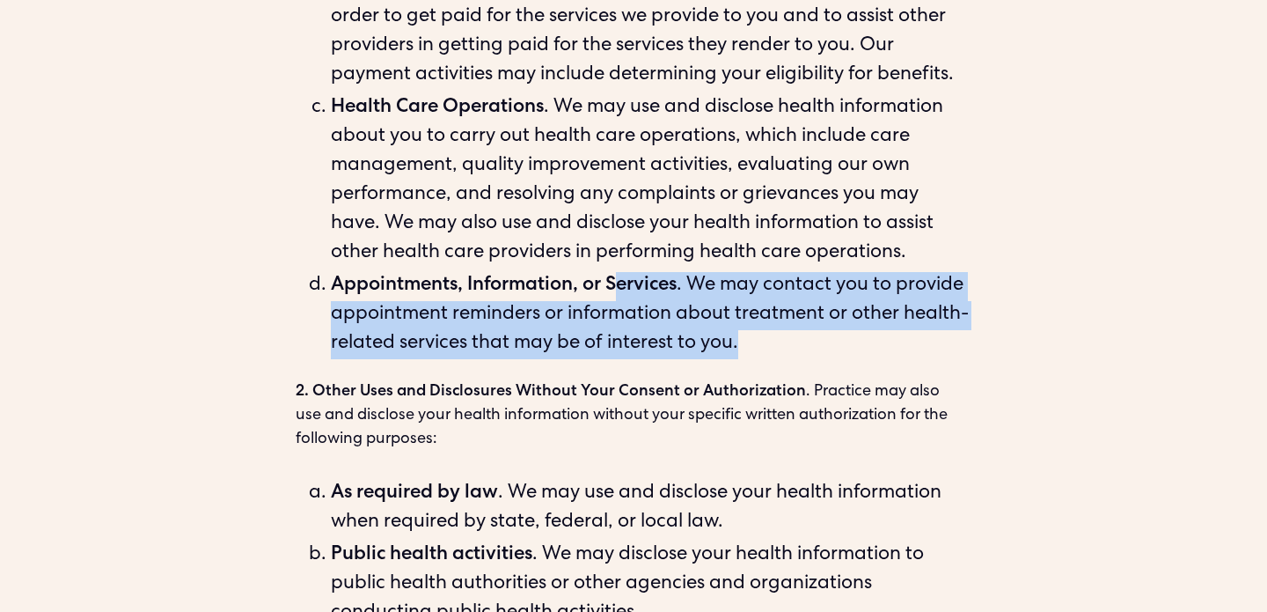
drag, startPoint x: 624, startPoint y: 305, endPoint x: 611, endPoint y: 407, distance: 102.1
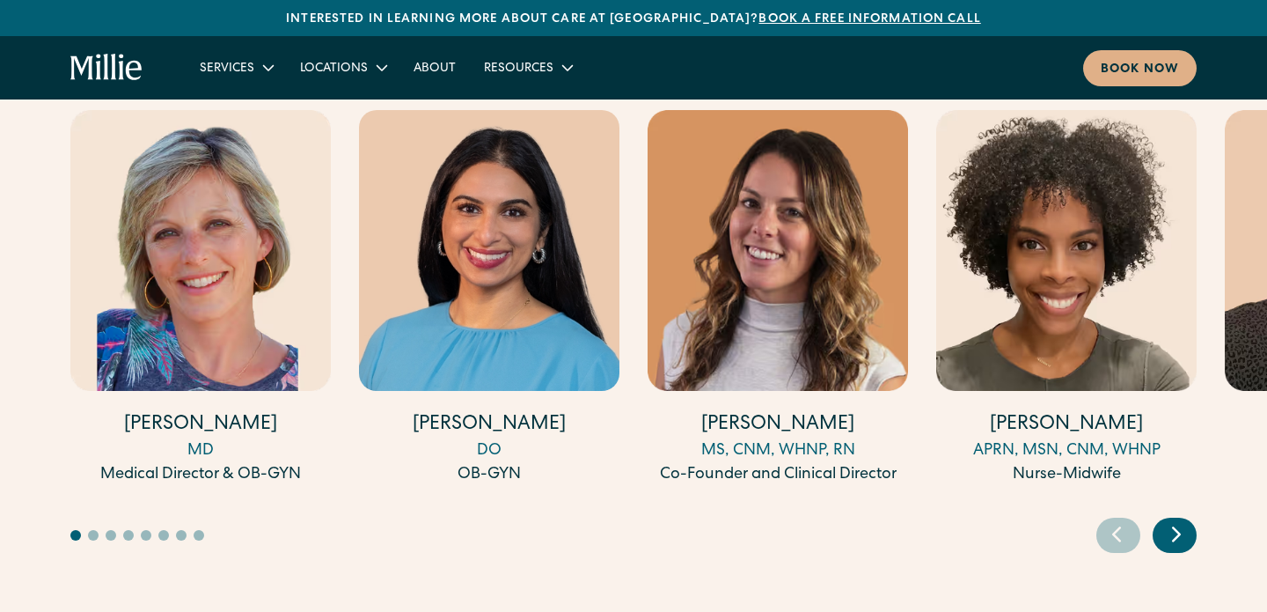
scroll to position [5532, 0]
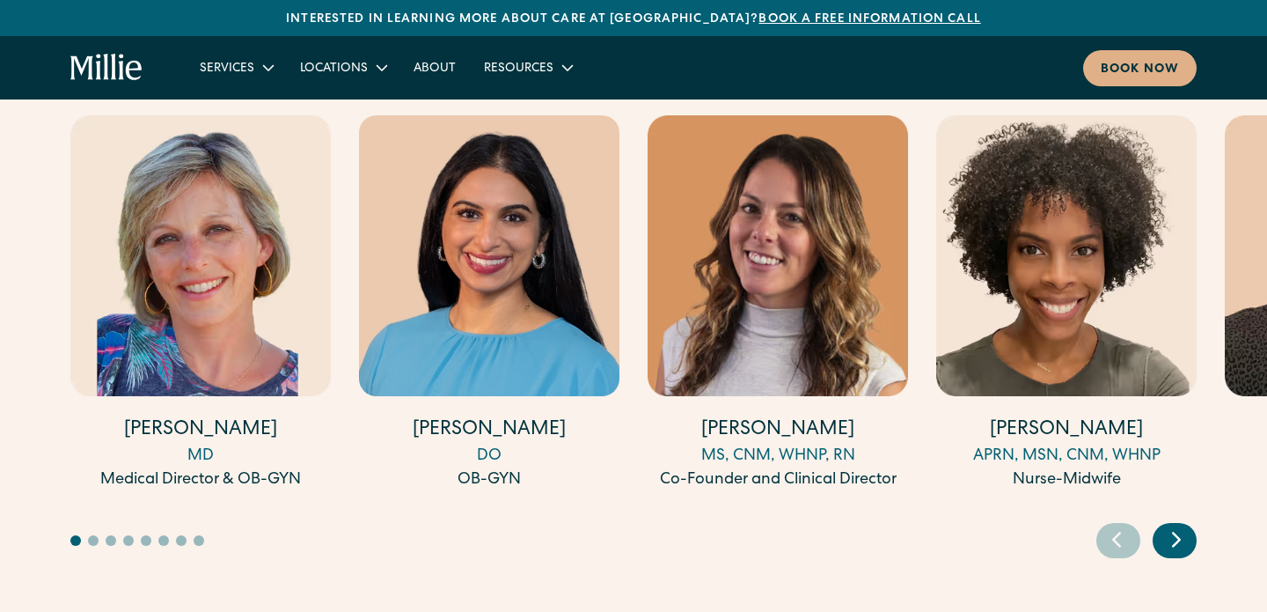
click at [1179, 525] on icon "Next slide" at bounding box center [1177, 538] width 26 height 27
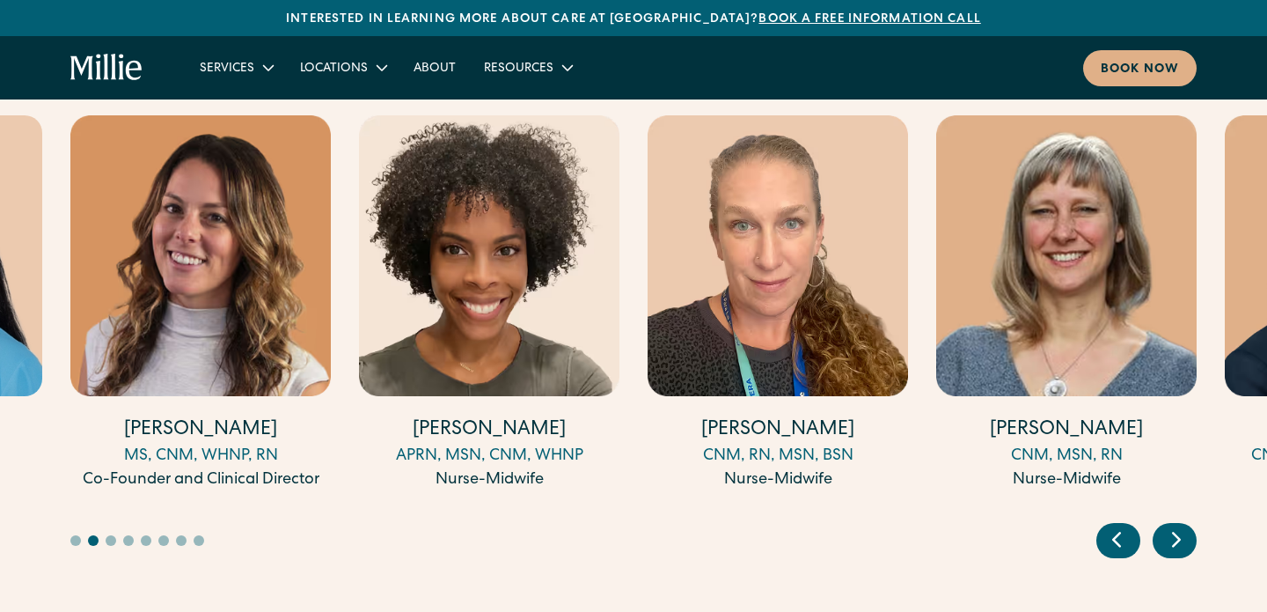
click at [1179, 525] on icon "Next slide" at bounding box center [1177, 538] width 26 height 27
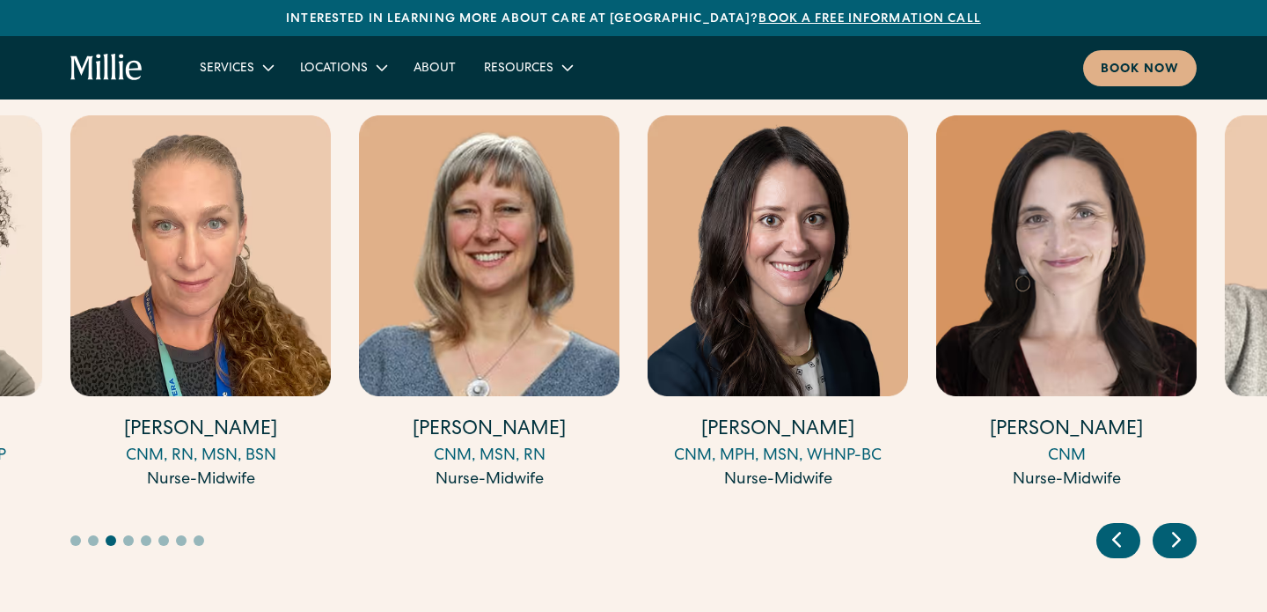
click at [1179, 525] on icon "Next slide" at bounding box center [1177, 538] width 26 height 27
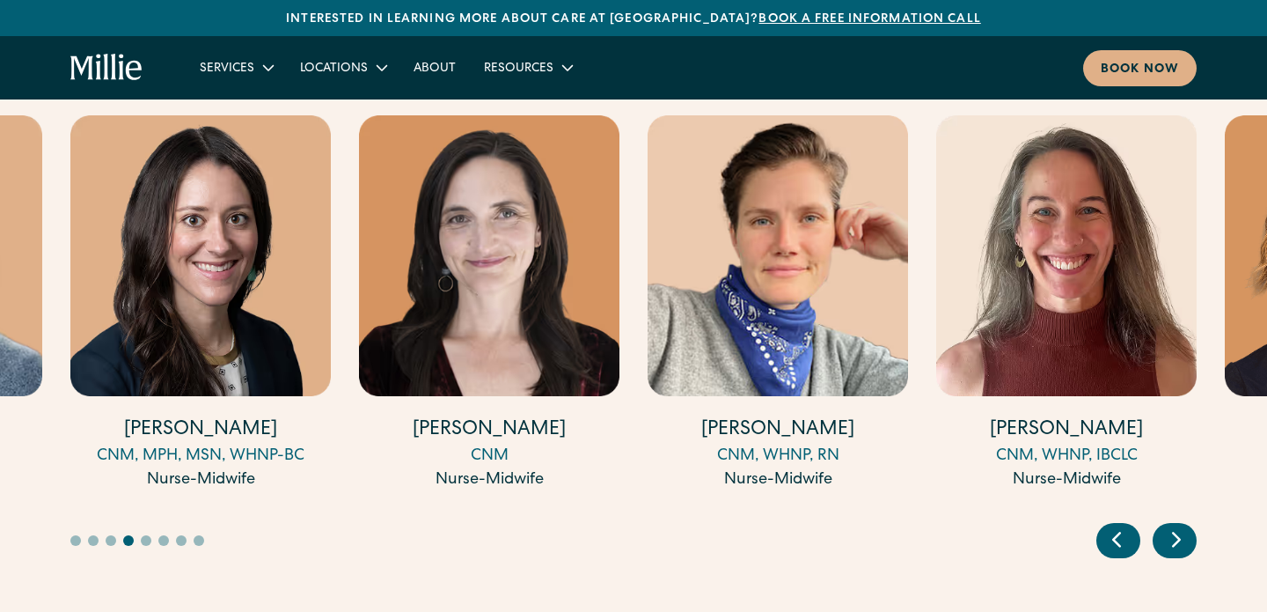
click at [1179, 525] on icon "Next slide" at bounding box center [1177, 538] width 26 height 27
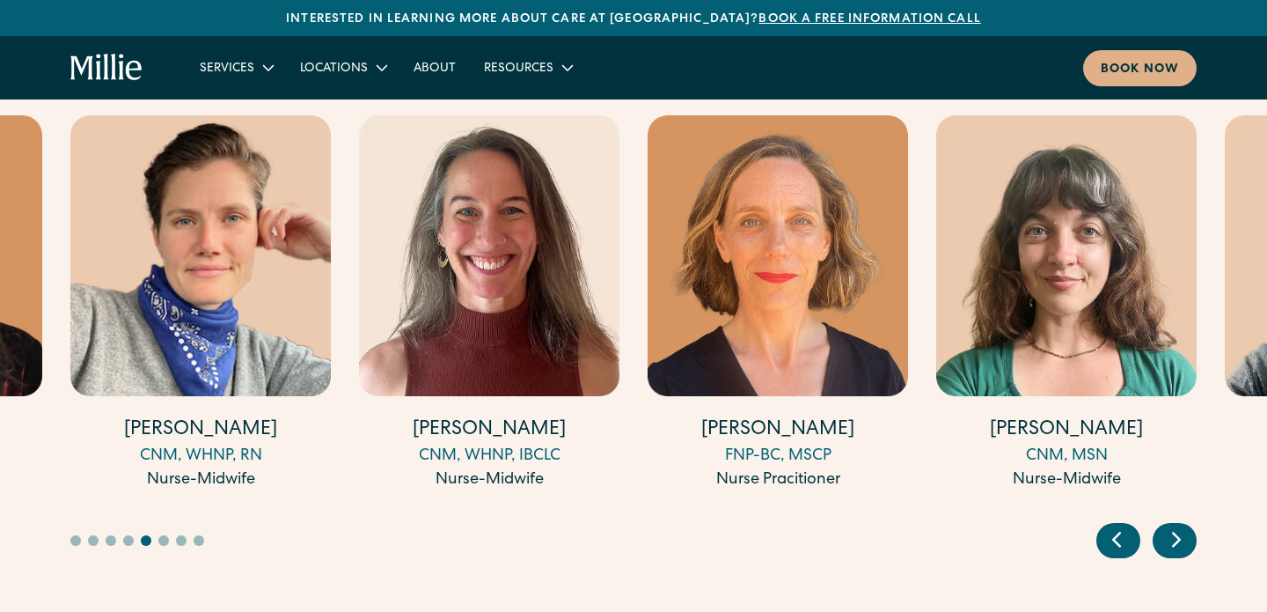
click at [1169, 525] on icon "Next slide" at bounding box center [1177, 538] width 26 height 27
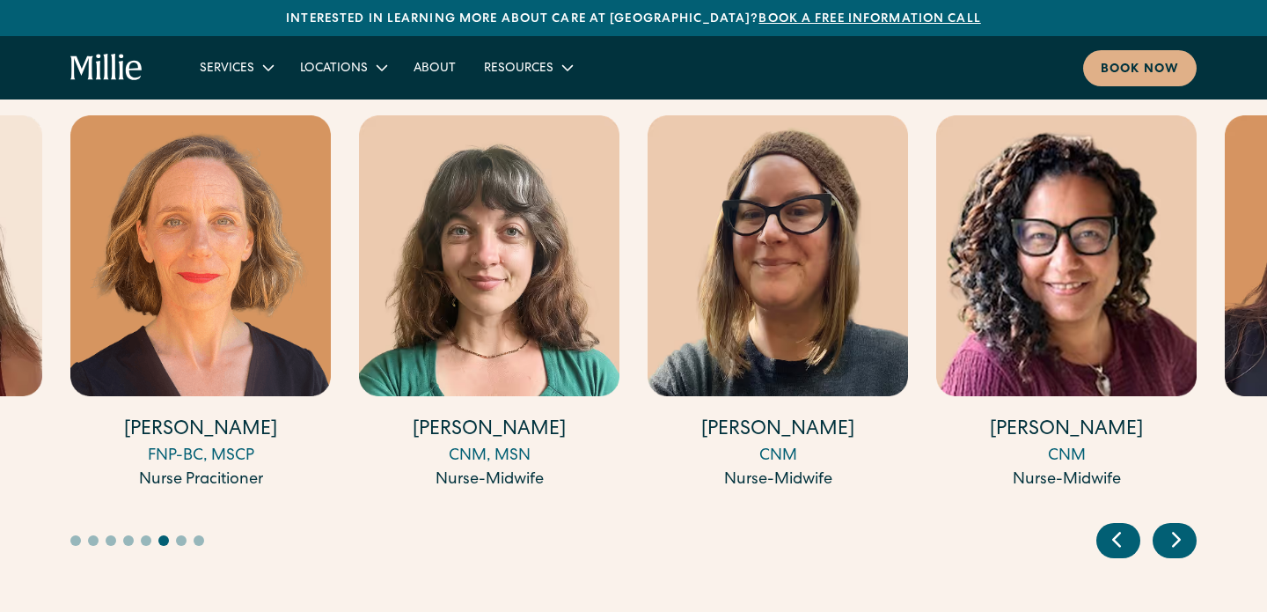
click at [1169, 525] on icon "Next slide" at bounding box center [1177, 538] width 26 height 27
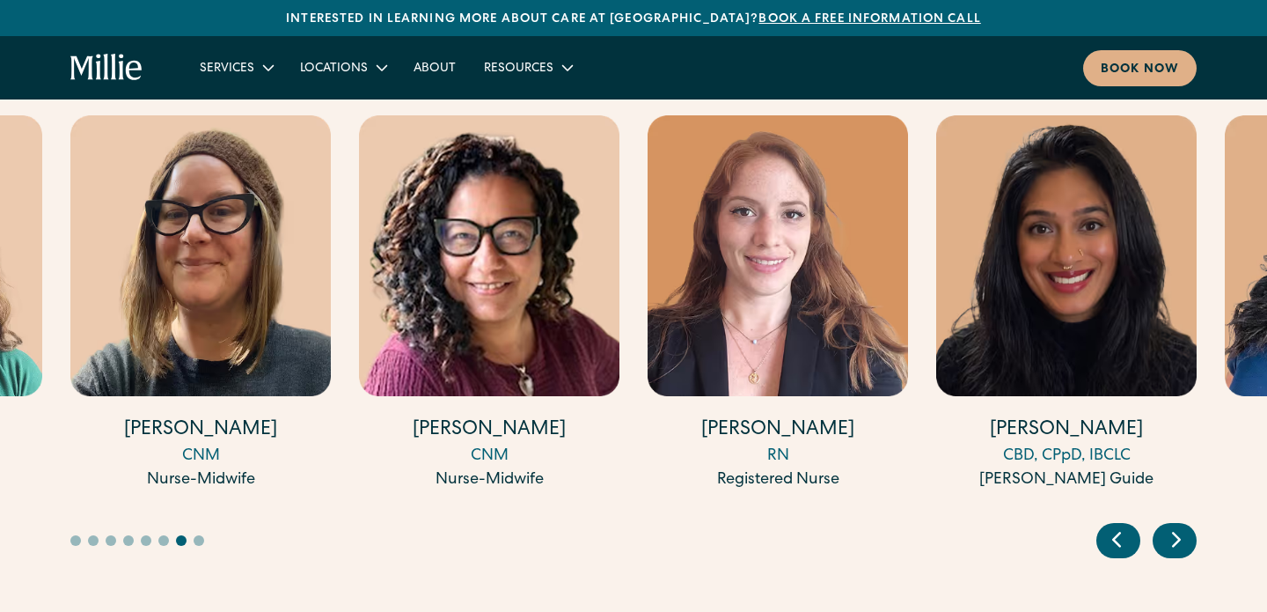
click at [1169, 525] on icon "Next slide" at bounding box center [1177, 538] width 26 height 27
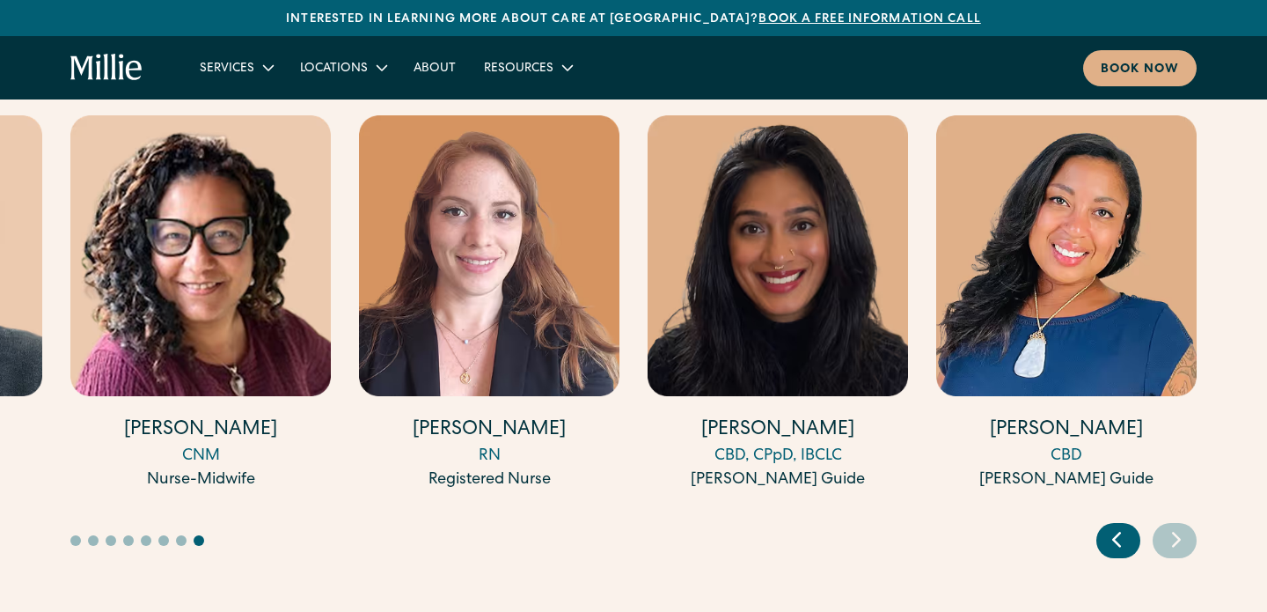
click at [1169, 525] on icon "Next slide" at bounding box center [1177, 538] width 26 height 27
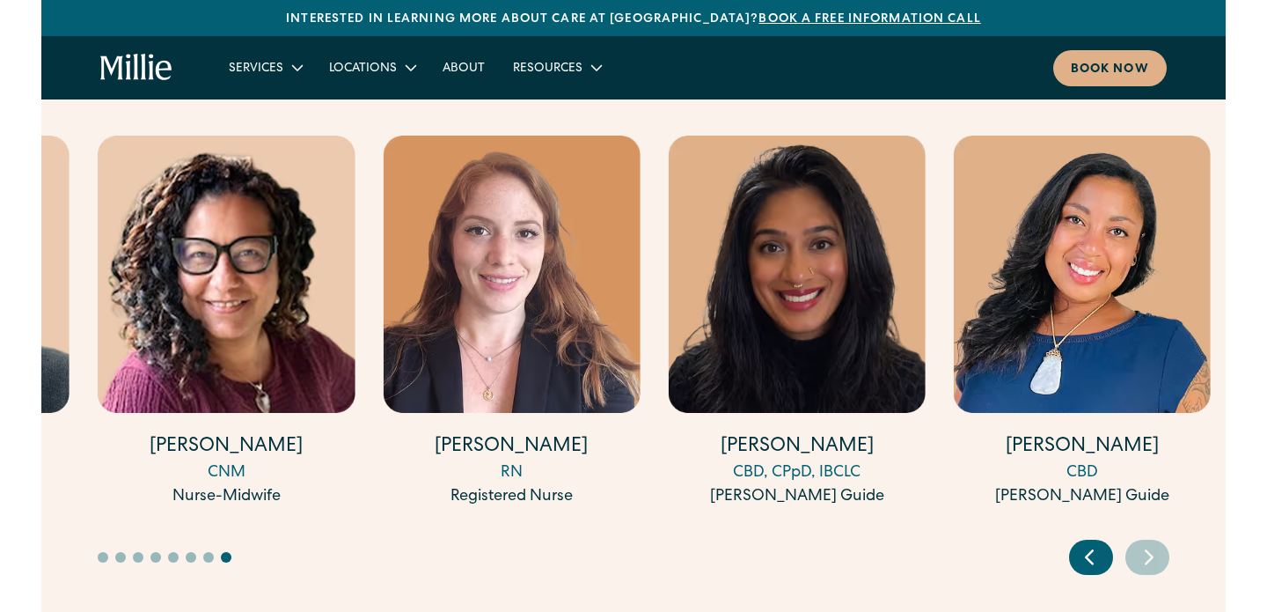
scroll to position [5492, 0]
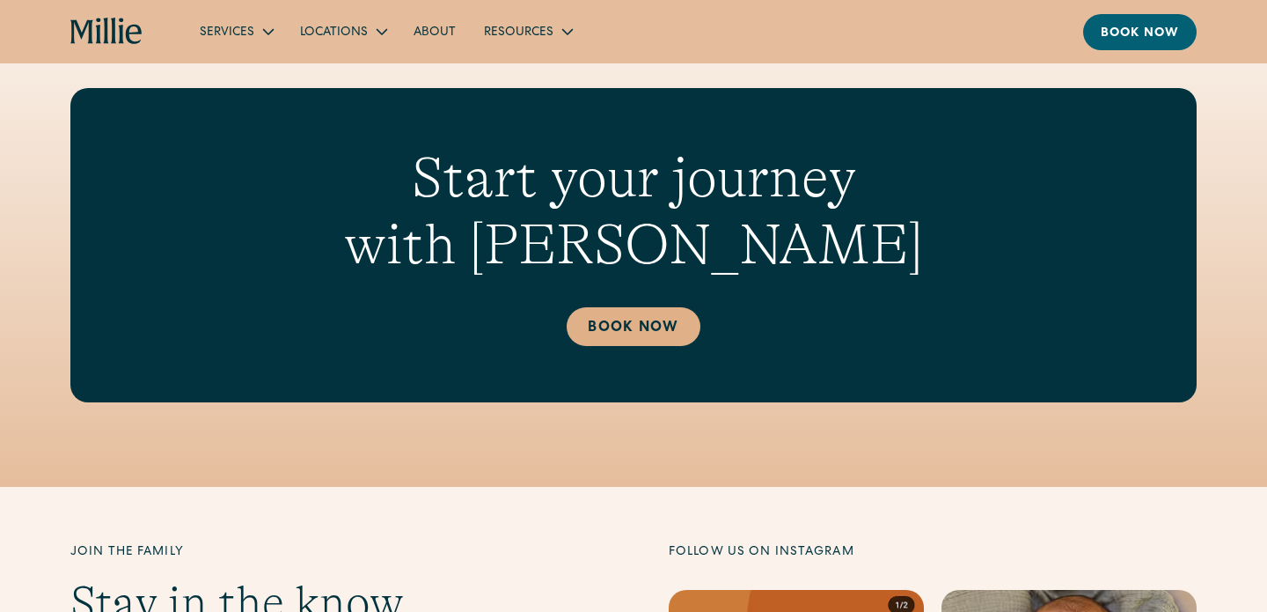
scroll to position [4703, 0]
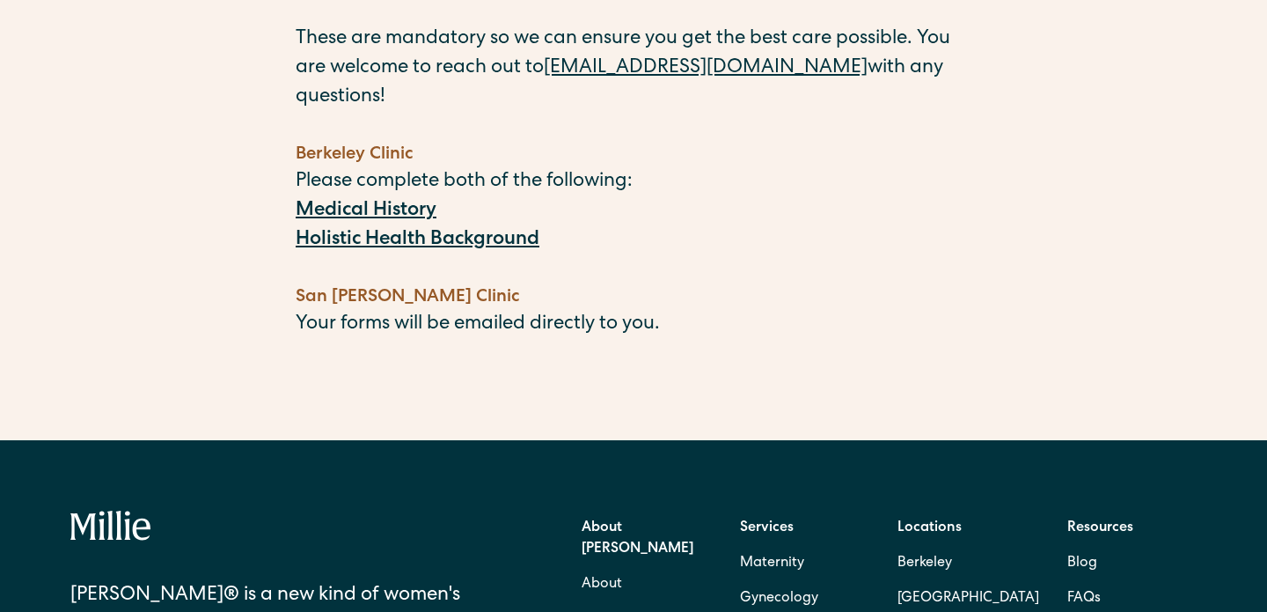
scroll to position [380, 0]
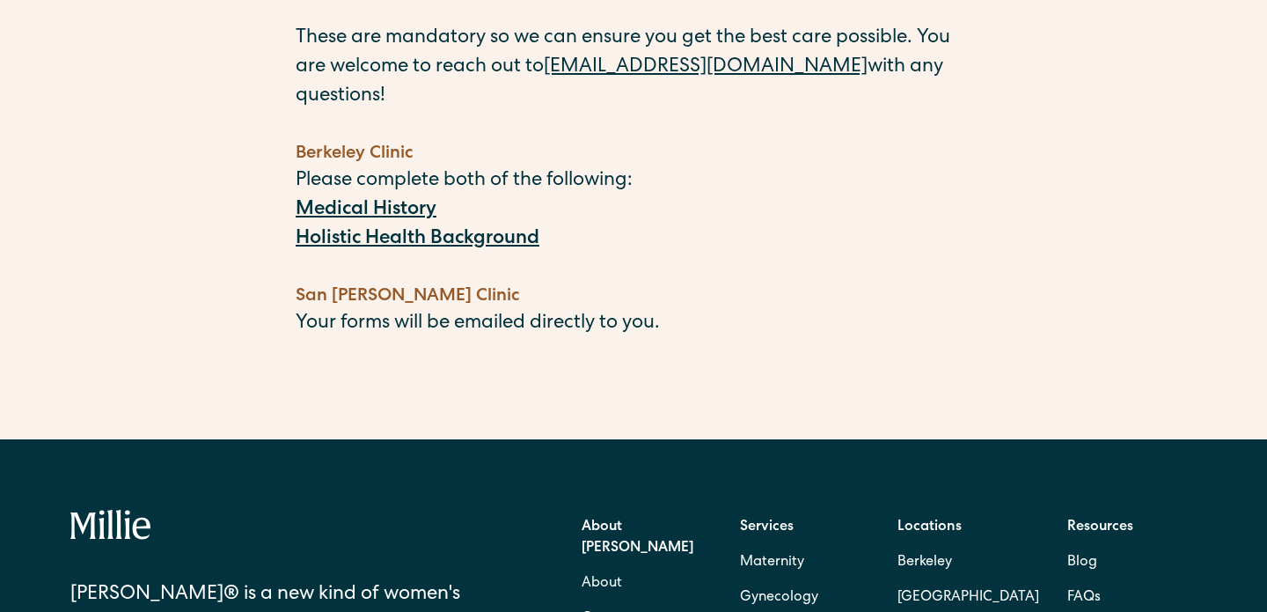
click at [423, 201] on strong "Medical History" at bounding box center [366, 210] width 141 height 19
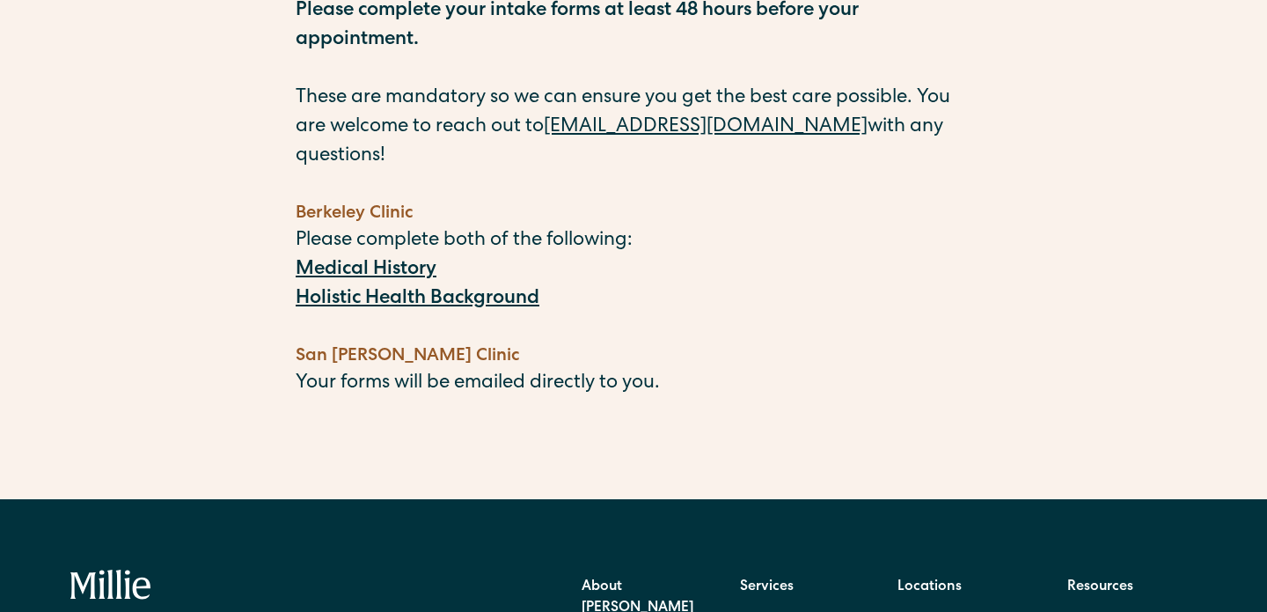
scroll to position [302, 0]
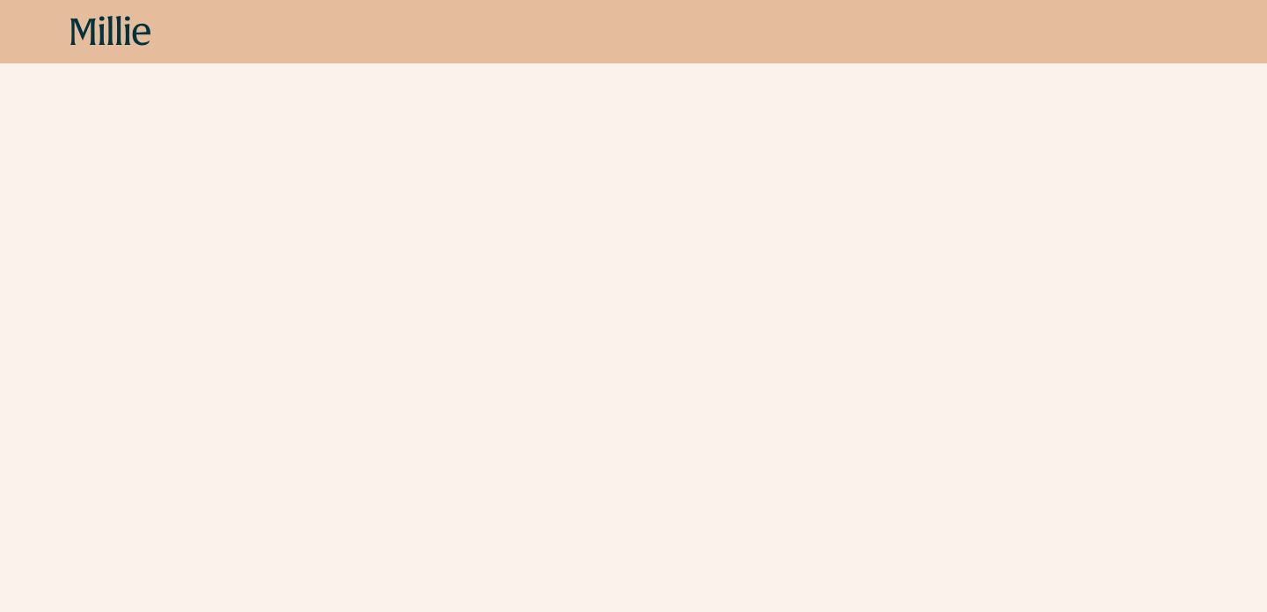
scroll to position [2434, 0]
